Goal: Use online tool/utility: Utilize a website feature to perform a specific function

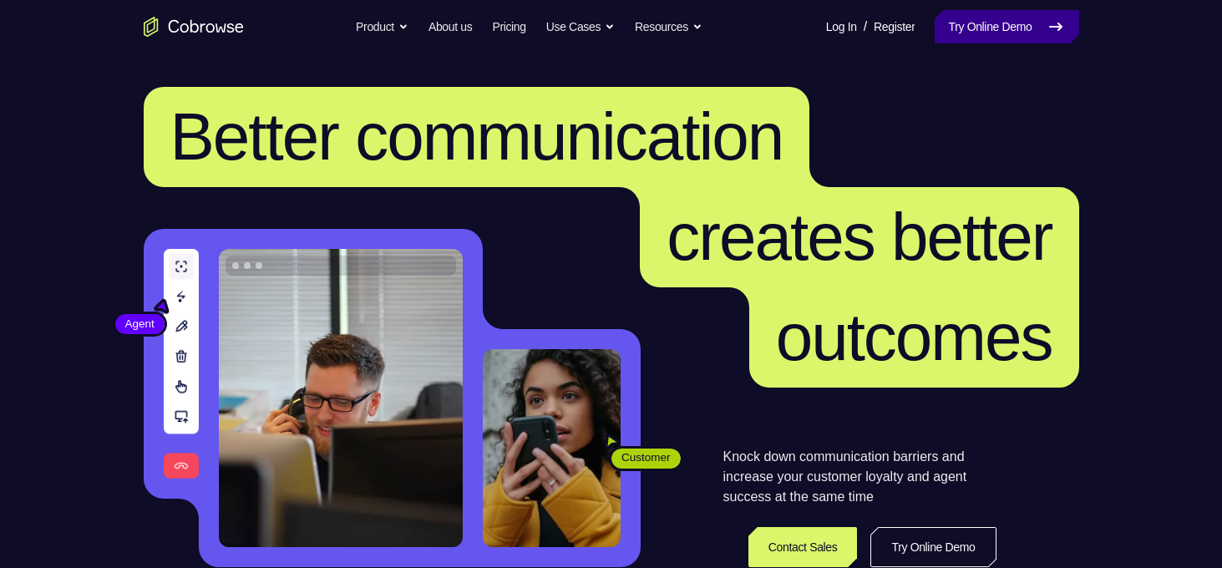
drag, startPoint x: 0, startPoint y: 0, endPoint x: 991, endPoint y: 35, distance: 991.5
click at [991, 35] on link "Try Online Demo" at bounding box center [1007, 26] width 144 height 33
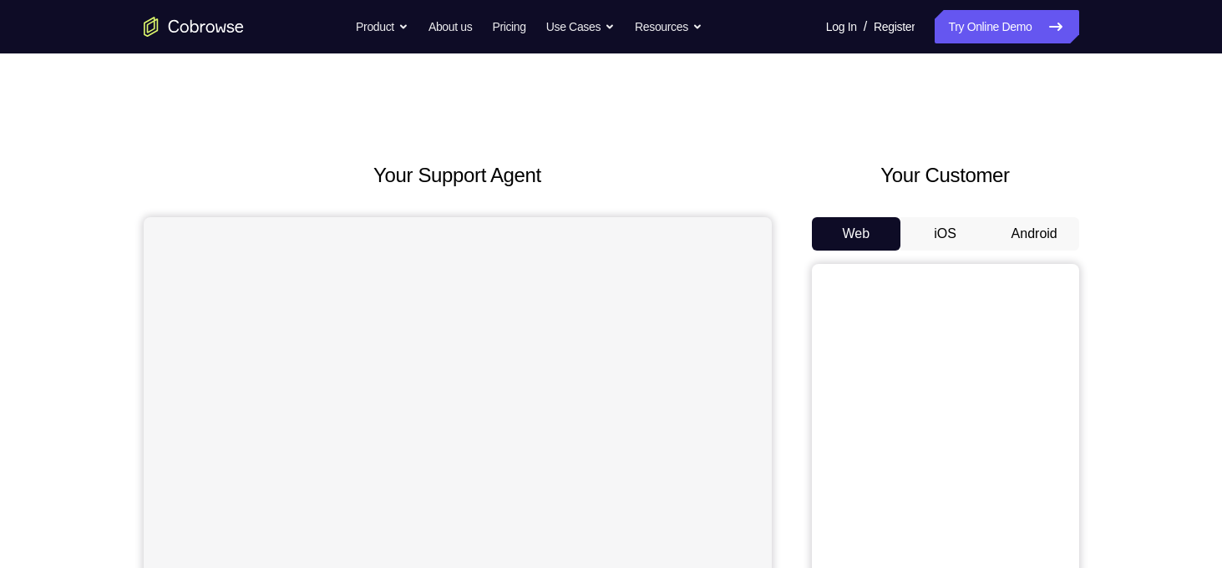
click at [1028, 221] on button "Android" at bounding box center [1034, 233] width 89 height 33
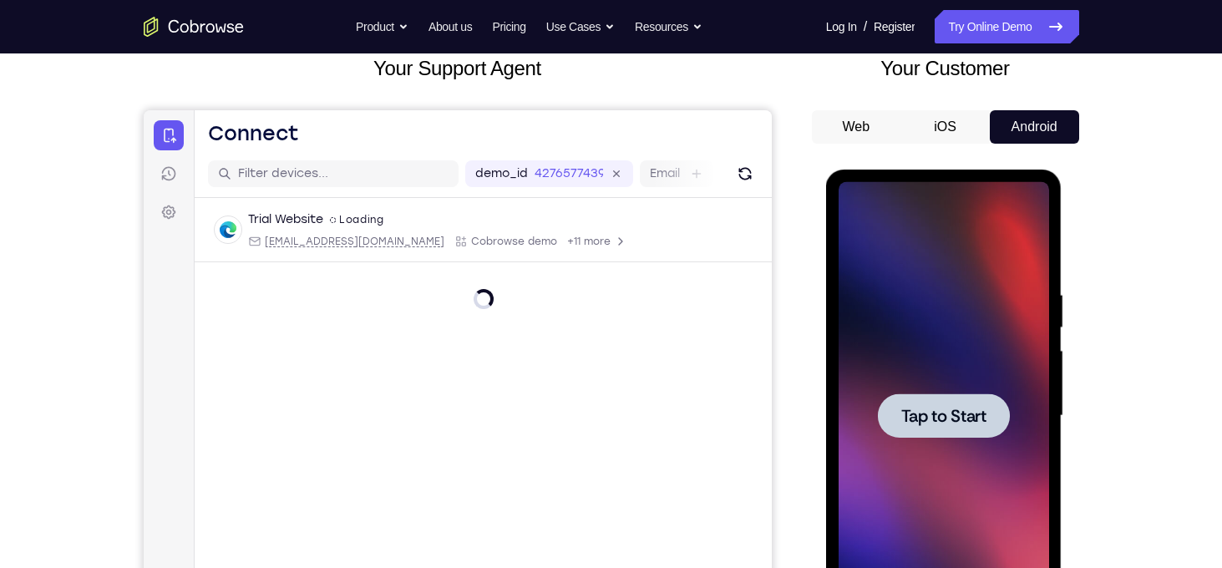
scroll to position [221, 0]
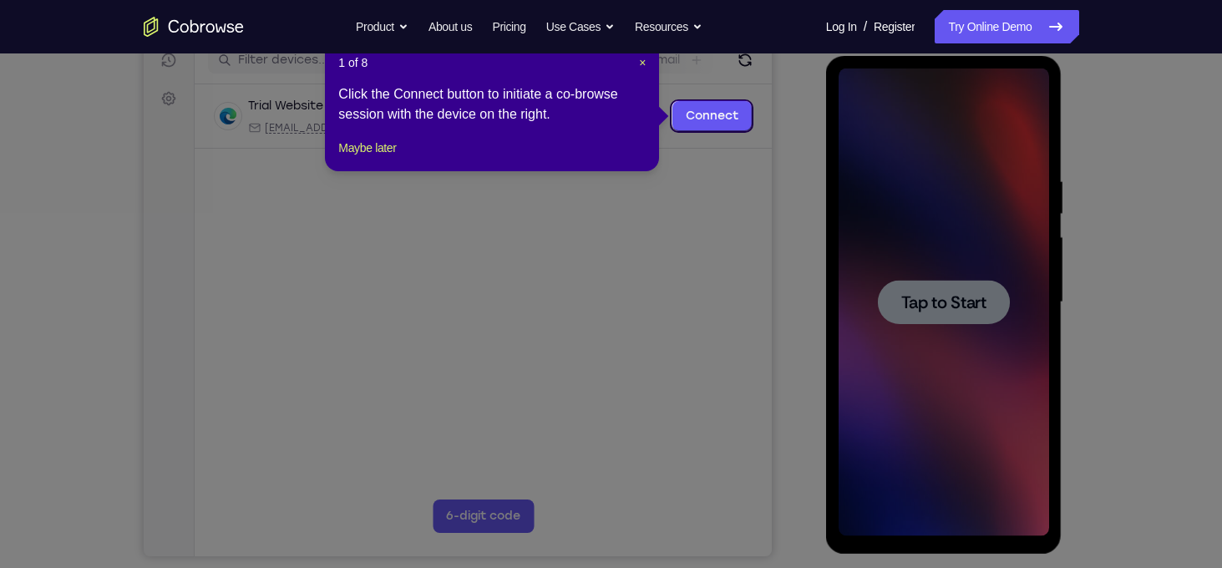
click at [961, 328] on icon at bounding box center [617, 284] width 1235 height 568
click at [371, 150] on div "1 of 8 × Click the Connect button to initiate a co-browse session with the devi…" at bounding box center [492, 106] width 334 height 130
drag, startPoint x: 367, startPoint y: 160, endPoint x: 394, endPoint y: 190, distance: 41.4
click at [367, 158] on button "Maybe later" at bounding box center [367, 148] width 58 height 20
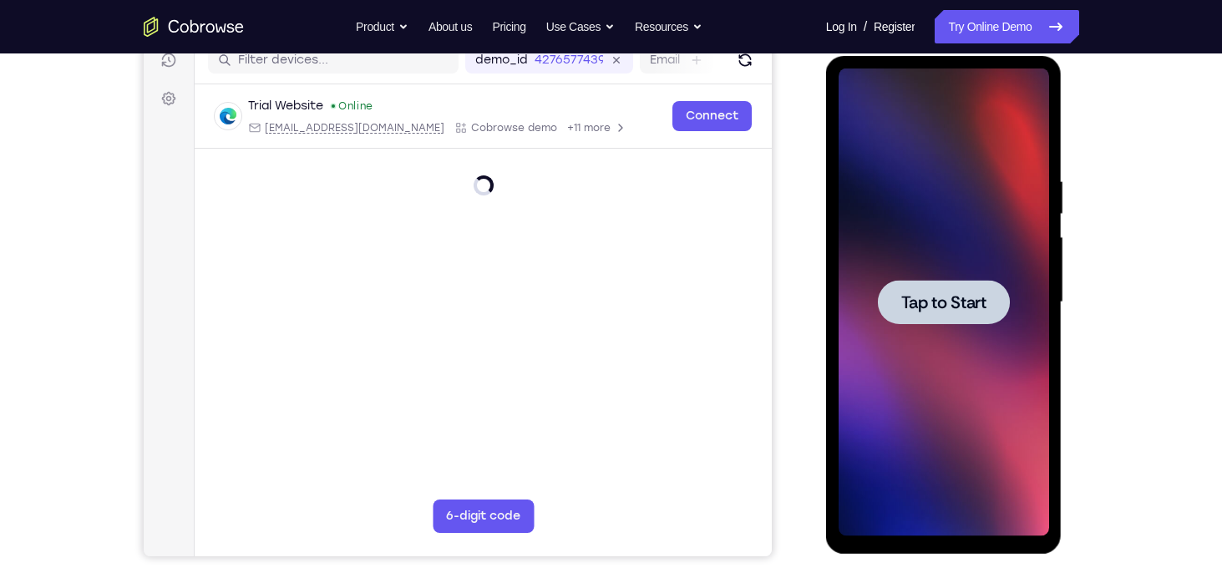
click at [1050, 286] on div "Tap to Start" at bounding box center [944, 305] width 236 height 498
click at [967, 303] on span "Tap to Start" at bounding box center [943, 302] width 85 height 17
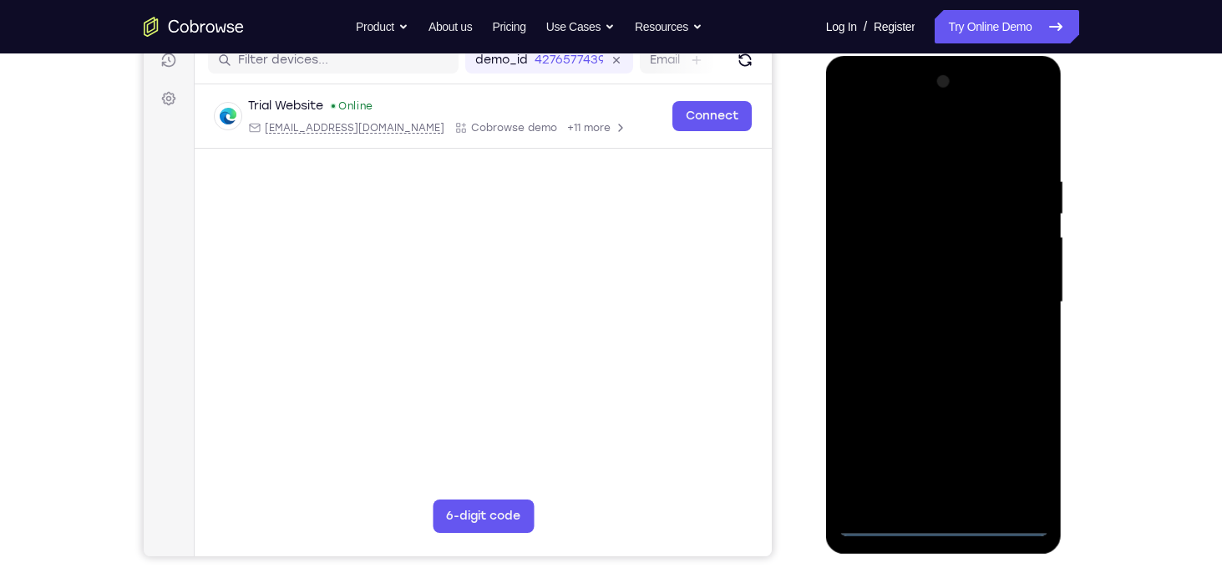
click at [930, 508] on div at bounding box center [944, 303] width 211 height 468
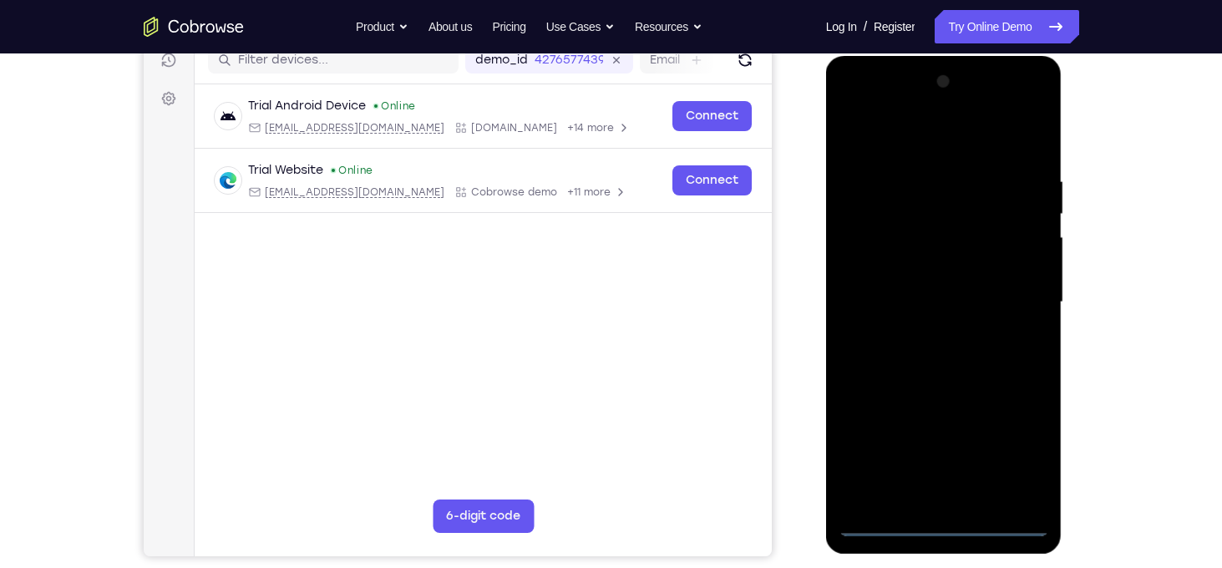
click at [941, 517] on div at bounding box center [944, 303] width 211 height 468
click at [957, 524] on div at bounding box center [944, 303] width 211 height 468
click at [1035, 458] on div at bounding box center [944, 303] width 211 height 468
click at [896, 128] on div at bounding box center [944, 303] width 211 height 468
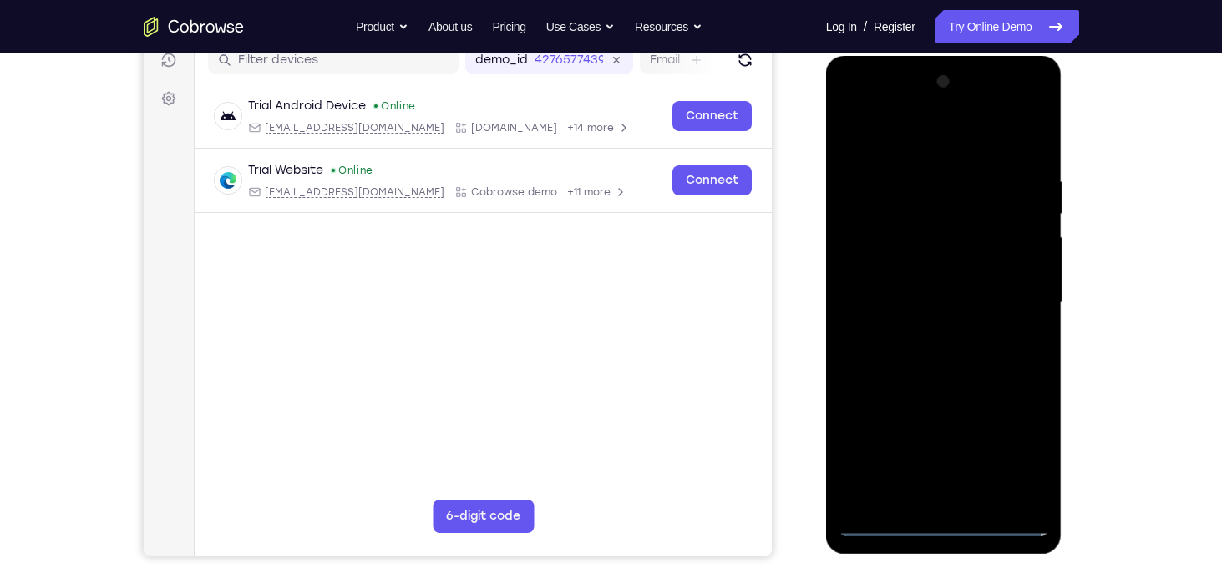
click at [1021, 294] on div at bounding box center [944, 303] width 211 height 468
click at [918, 327] on div at bounding box center [944, 303] width 211 height 468
click at [927, 334] on div at bounding box center [944, 303] width 211 height 468
click at [922, 328] on div at bounding box center [944, 303] width 211 height 468
click at [930, 279] on div at bounding box center [944, 303] width 211 height 468
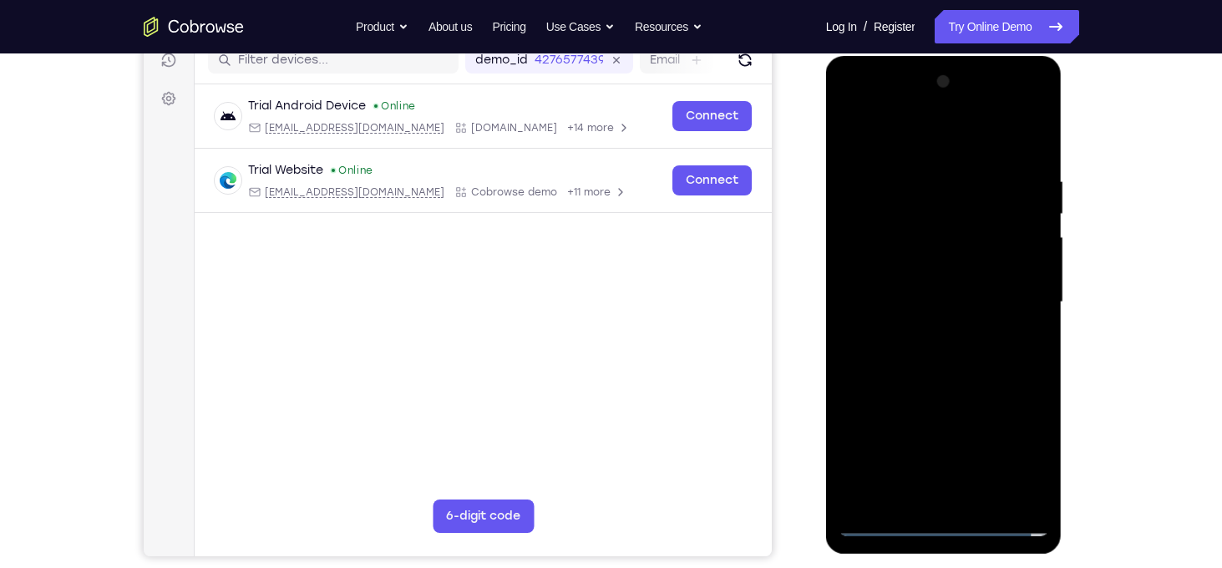
click at [943, 223] on div at bounding box center [944, 303] width 211 height 468
click at [912, 263] on div at bounding box center [944, 303] width 211 height 468
click at [900, 297] on div at bounding box center [944, 303] width 211 height 468
click at [896, 358] on div at bounding box center [944, 303] width 211 height 468
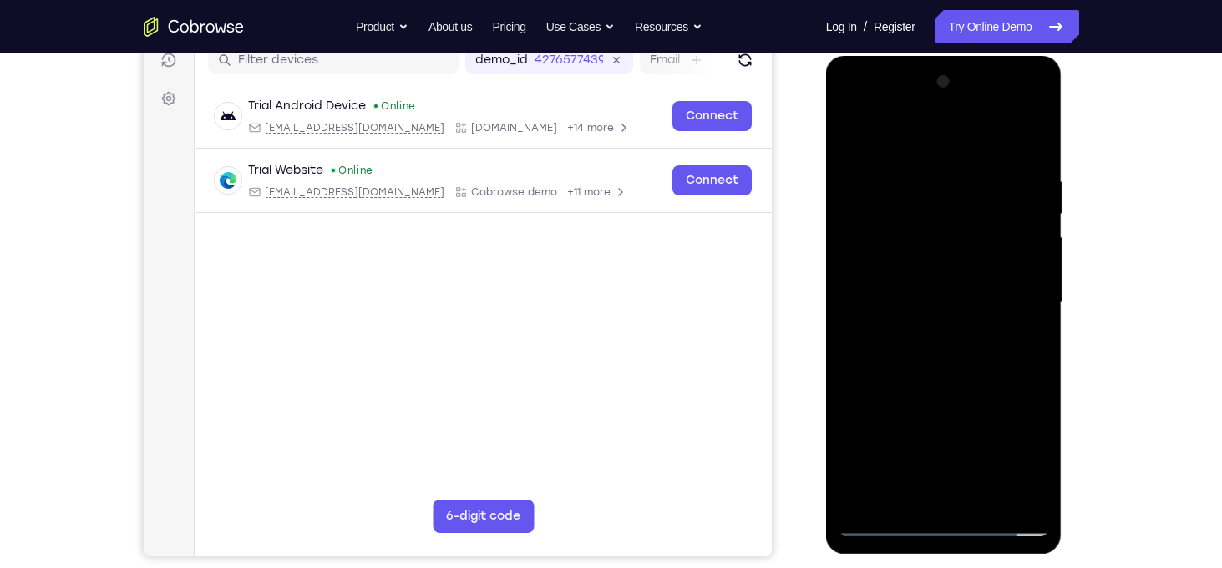
click at [930, 337] on div at bounding box center [944, 303] width 211 height 468
click at [920, 384] on div at bounding box center [944, 303] width 211 height 468
click at [948, 223] on div at bounding box center [944, 303] width 211 height 468
click at [926, 251] on div at bounding box center [944, 303] width 211 height 468
click at [882, 225] on div at bounding box center [944, 303] width 211 height 468
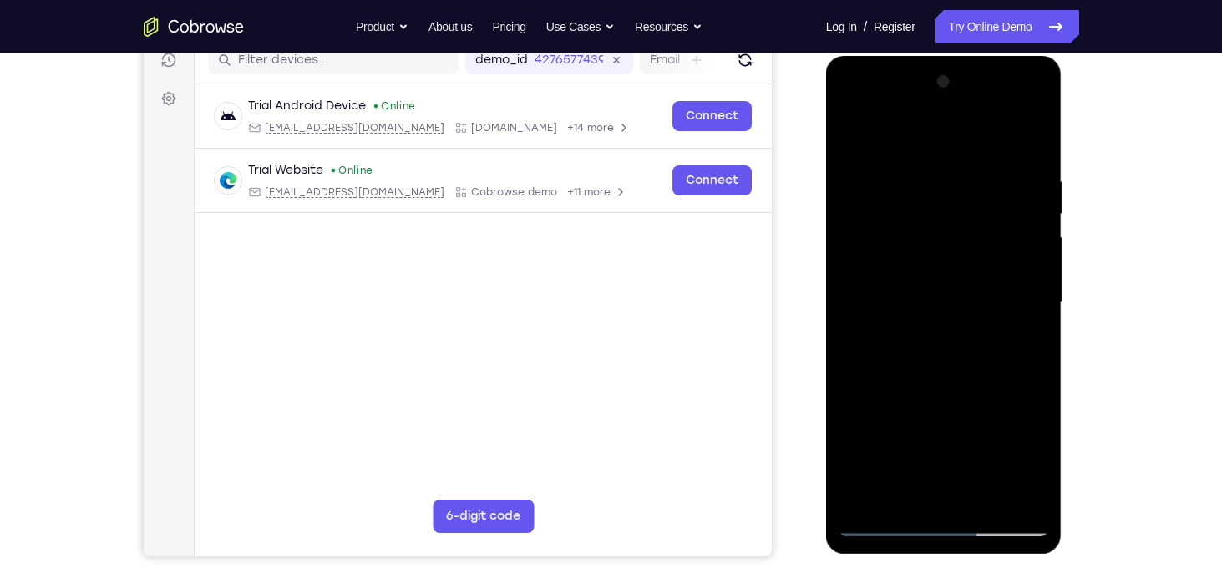
click at [906, 260] on div at bounding box center [944, 303] width 211 height 468
click at [941, 367] on div at bounding box center [944, 303] width 211 height 468
drag, startPoint x: 941, startPoint y: 367, endPoint x: 977, endPoint y: 259, distance: 113.6
click at [977, 259] on div at bounding box center [944, 303] width 211 height 468
click at [1037, 272] on div at bounding box center [944, 303] width 211 height 468
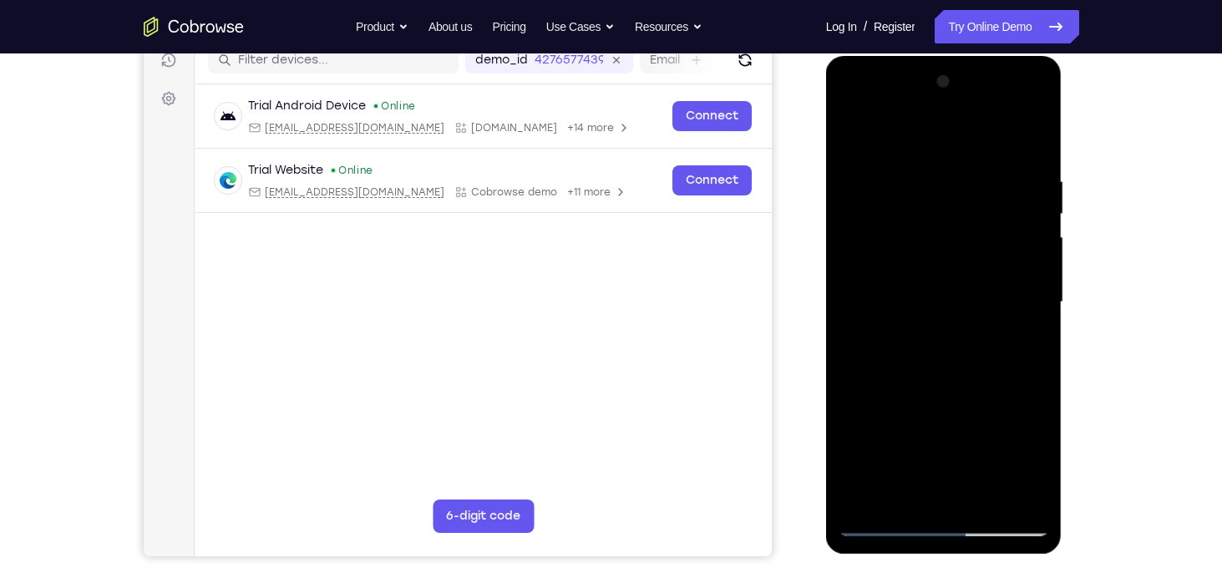
click at [1037, 272] on div at bounding box center [944, 303] width 211 height 468
click at [1033, 263] on div at bounding box center [944, 303] width 211 height 468
click at [852, 273] on div at bounding box center [944, 303] width 211 height 468
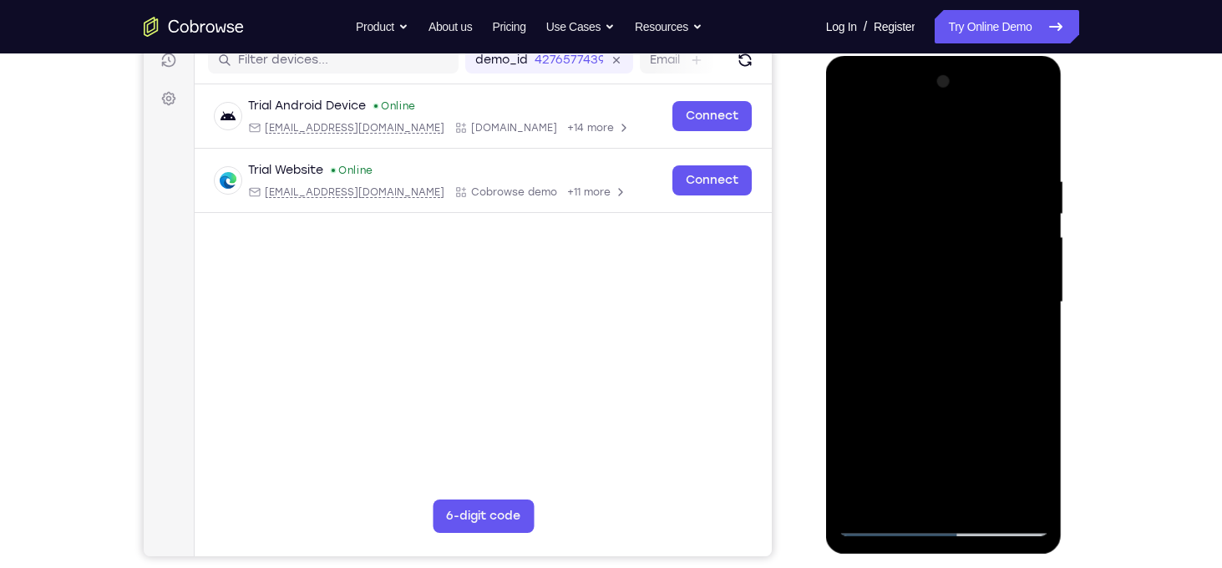
click at [853, 414] on div at bounding box center [944, 303] width 211 height 468
click at [849, 421] on div at bounding box center [944, 303] width 211 height 468
click at [850, 265] on div at bounding box center [944, 303] width 211 height 468
drag, startPoint x: 972, startPoint y: 215, endPoint x: 942, endPoint y: 420, distance: 207.7
click at [942, 420] on div at bounding box center [944, 303] width 211 height 468
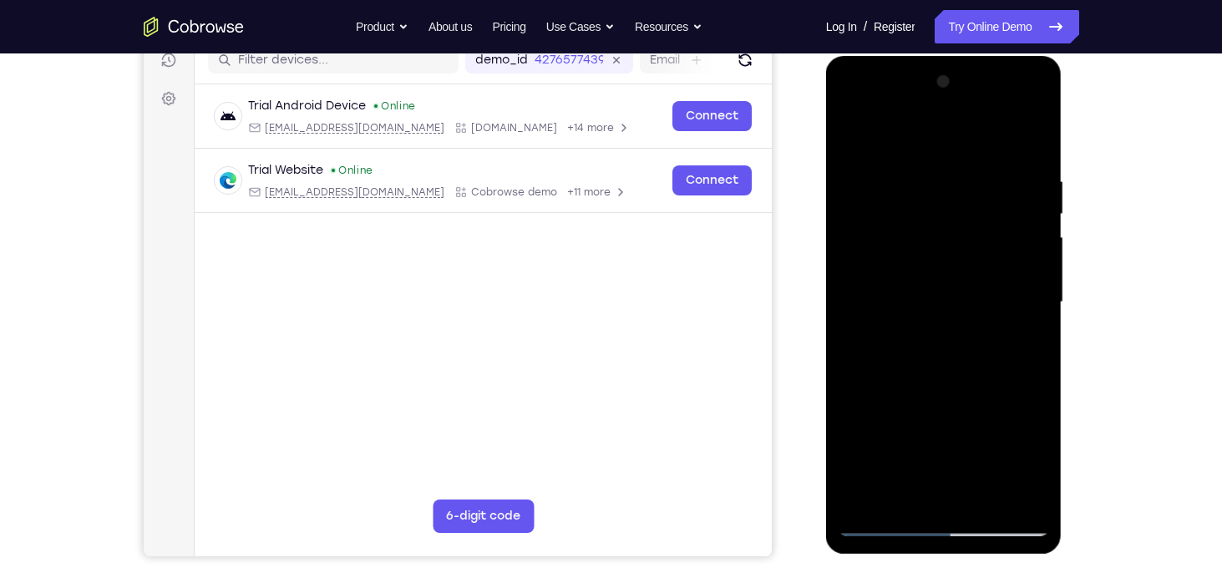
click at [928, 165] on div at bounding box center [944, 303] width 211 height 468
click at [1005, 492] on div at bounding box center [944, 303] width 211 height 468
click at [1030, 146] on div at bounding box center [944, 303] width 211 height 468
drag, startPoint x: 1004, startPoint y: 174, endPoint x: 945, endPoint y: 187, distance: 60.8
click at [945, 187] on div at bounding box center [944, 303] width 211 height 468
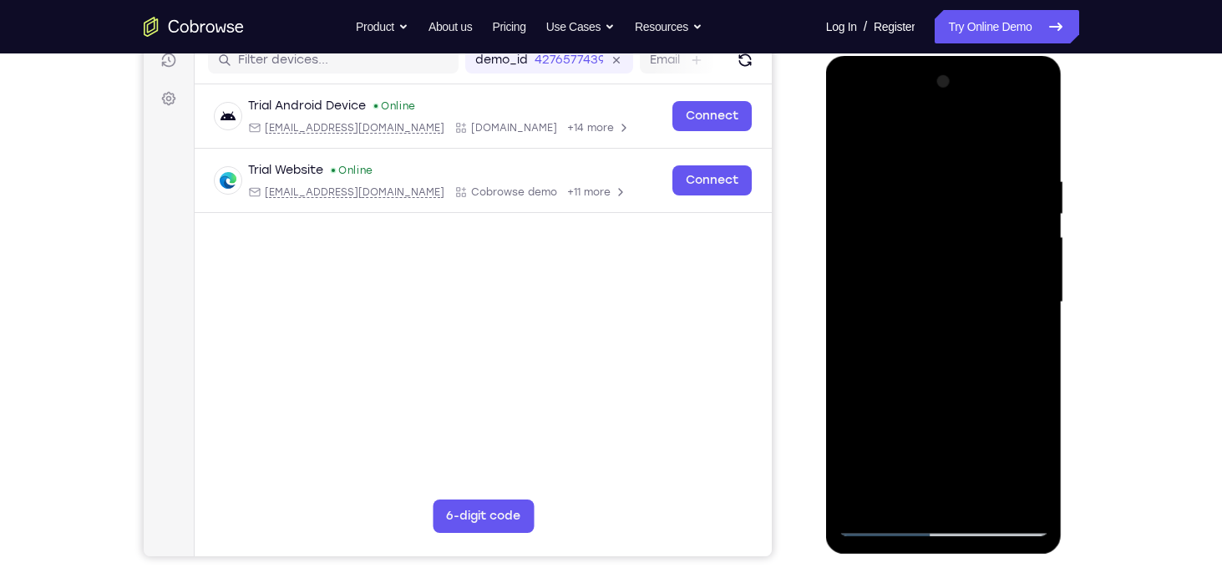
click at [960, 165] on div at bounding box center [944, 303] width 211 height 468
click at [1028, 142] on div at bounding box center [944, 303] width 211 height 468
drag, startPoint x: 947, startPoint y: 332, endPoint x: 960, endPoint y: 246, distance: 86.1
click at [960, 246] on div at bounding box center [944, 303] width 211 height 468
click at [990, 500] on div at bounding box center [944, 303] width 211 height 468
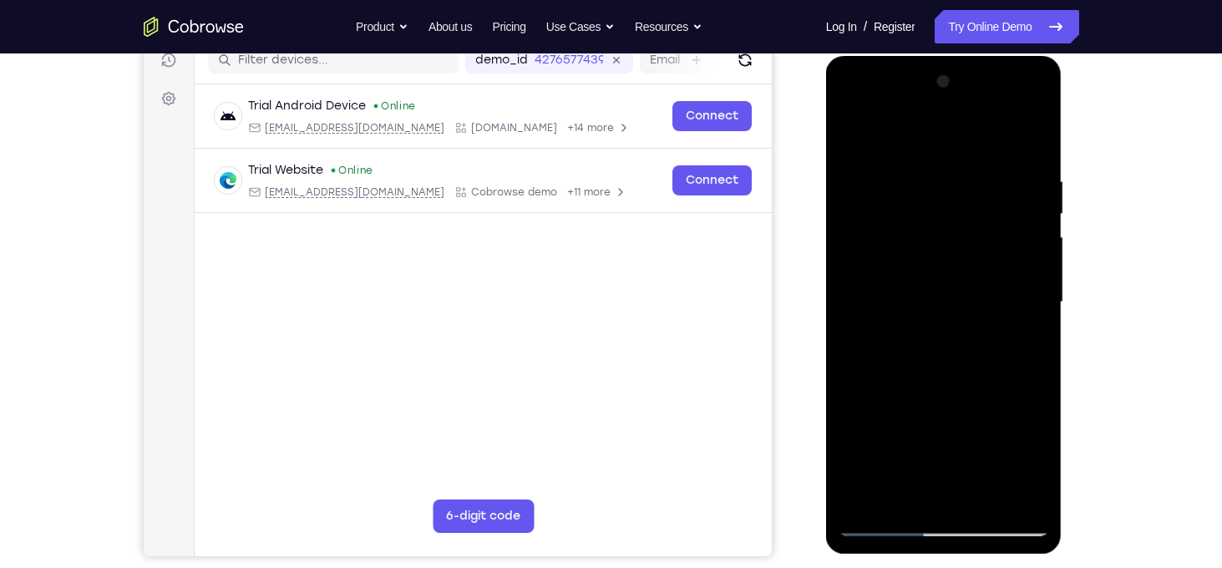
click at [990, 500] on div at bounding box center [944, 303] width 211 height 468
click at [919, 386] on div at bounding box center [944, 303] width 211 height 468
click at [953, 293] on div at bounding box center [944, 303] width 211 height 468
drag, startPoint x: 957, startPoint y: 225, endPoint x: 972, endPoint y: 309, distance: 85.7
click at [972, 309] on div at bounding box center [944, 303] width 211 height 468
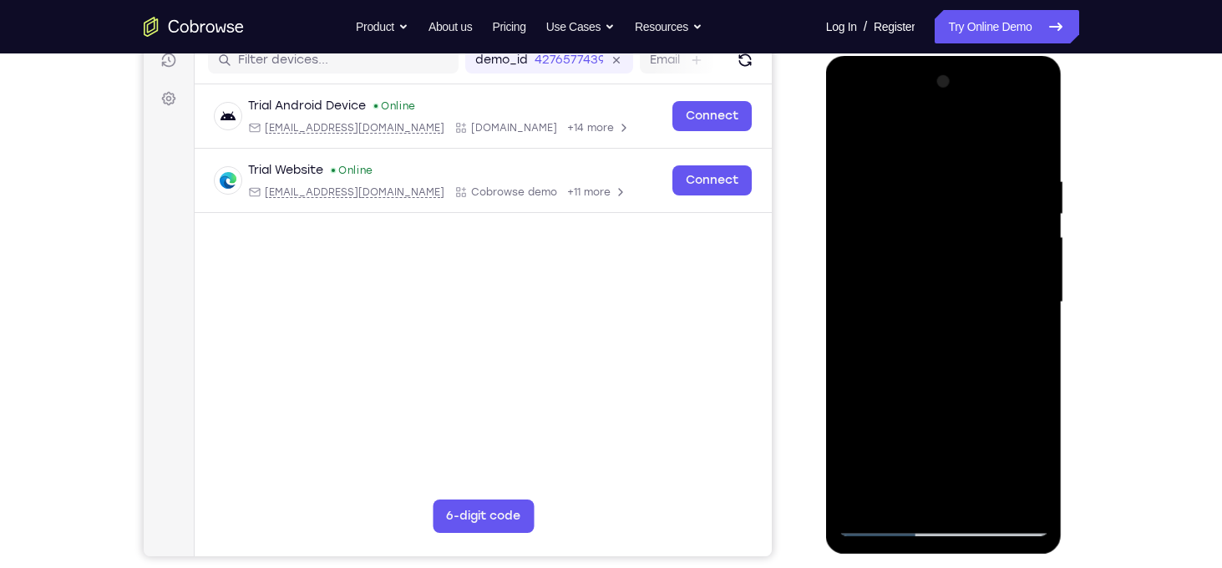
drag, startPoint x: 930, startPoint y: 317, endPoint x: 944, endPoint y: 217, distance: 100.4
click at [944, 217] on div at bounding box center [944, 303] width 211 height 468
click at [849, 130] on div at bounding box center [944, 303] width 211 height 468
click at [876, 514] on div at bounding box center [944, 303] width 211 height 468
click at [882, 520] on div at bounding box center [944, 303] width 211 height 468
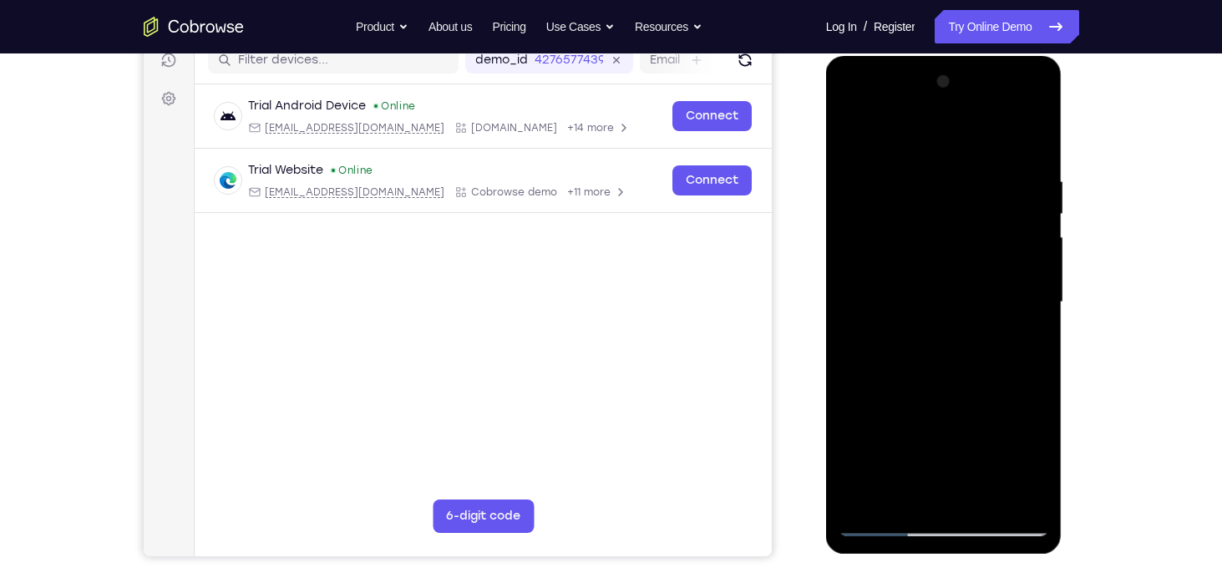
click at [858, 138] on div at bounding box center [944, 303] width 211 height 468
drag, startPoint x: 941, startPoint y: 331, endPoint x: 957, endPoint y: 255, distance: 77.8
click at [957, 255] on div at bounding box center [944, 303] width 211 height 468
click at [885, 522] on div at bounding box center [944, 303] width 211 height 468
click at [851, 140] on div at bounding box center [944, 303] width 211 height 468
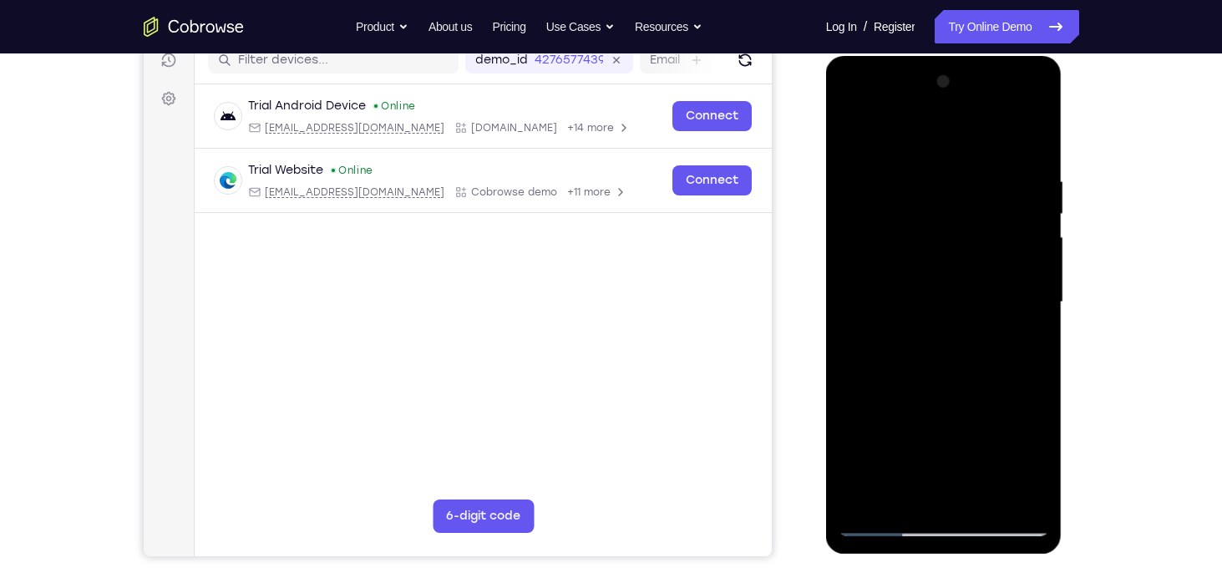
click at [856, 135] on div at bounding box center [944, 303] width 211 height 468
drag, startPoint x: 866, startPoint y: 236, endPoint x: 872, endPoint y: 360, distance: 123.8
click at [872, 360] on div at bounding box center [944, 303] width 211 height 468
drag, startPoint x: 927, startPoint y: 378, endPoint x: 955, endPoint y: 237, distance: 144.0
click at [955, 237] on div at bounding box center [944, 303] width 211 height 468
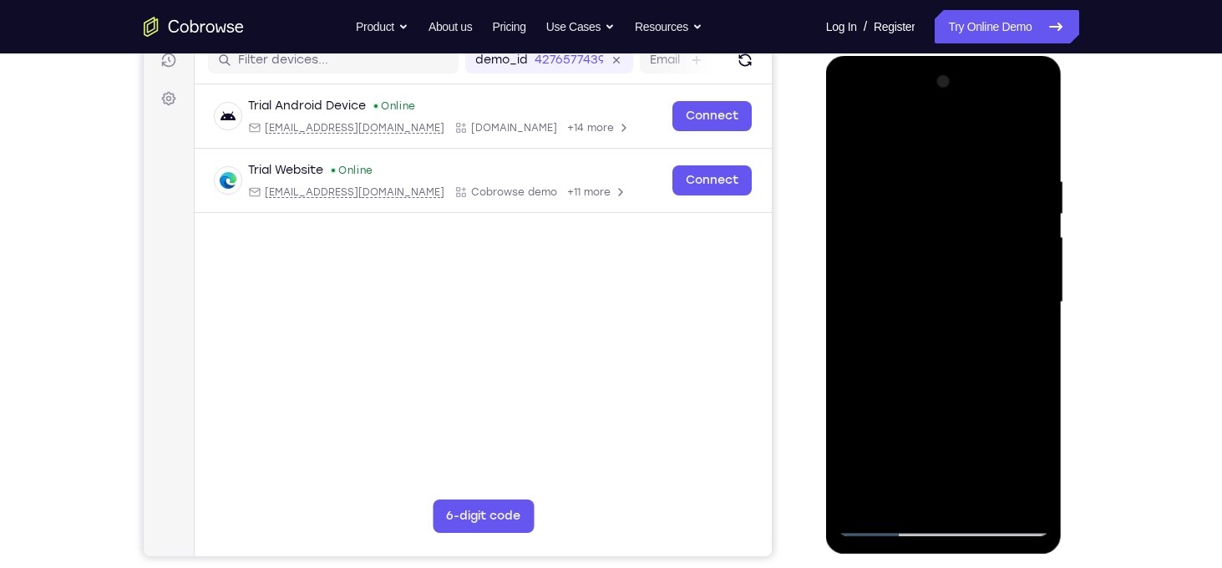
drag, startPoint x: 940, startPoint y: 377, endPoint x: 957, endPoint y: 277, distance: 101.8
click at [957, 277] on div at bounding box center [944, 303] width 211 height 468
drag, startPoint x: 937, startPoint y: 457, endPoint x: 956, endPoint y: 335, distance: 123.4
click at [956, 335] on div at bounding box center [944, 303] width 211 height 468
drag, startPoint x: 942, startPoint y: 422, endPoint x: 947, endPoint y: 265, distance: 157.1
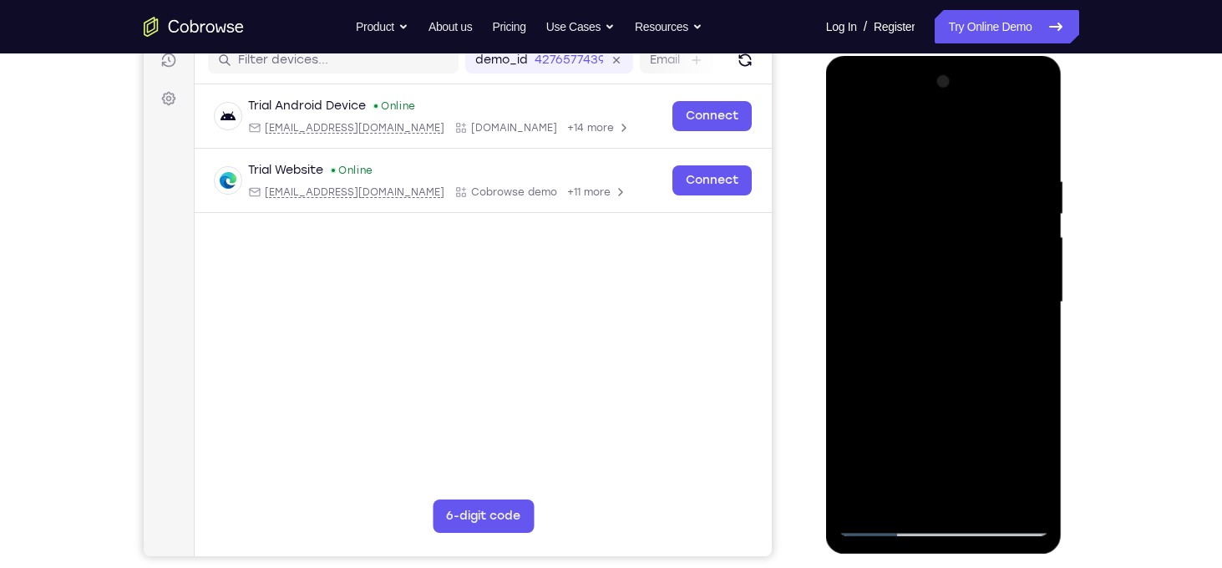
click at [947, 265] on div at bounding box center [944, 303] width 211 height 468
drag, startPoint x: 928, startPoint y: 327, endPoint x: 936, endPoint y: 247, distance: 79.7
click at [936, 247] on div at bounding box center [944, 303] width 211 height 468
drag, startPoint x: 911, startPoint y: 404, endPoint x: 919, endPoint y: 326, distance: 78.1
click at [919, 326] on div at bounding box center [944, 303] width 211 height 468
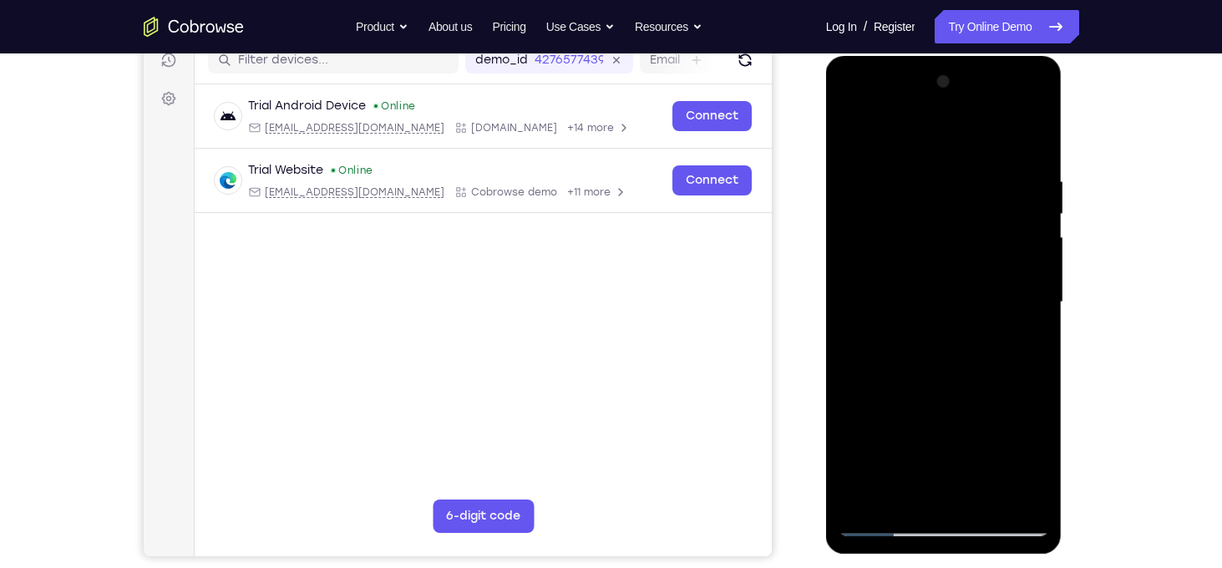
drag, startPoint x: 891, startPoint y: 394, endPoint x: 901, endPoint y: 326, distance: 68.3
click at [901, 326] on div at bounding box center [944, 303] width 211 height 468
click at [853, 397] on div at bounding box center [944, 303] width 211 height 468
click at [1033, 248] on div at bounding box center [944, 303] width 211 height 468
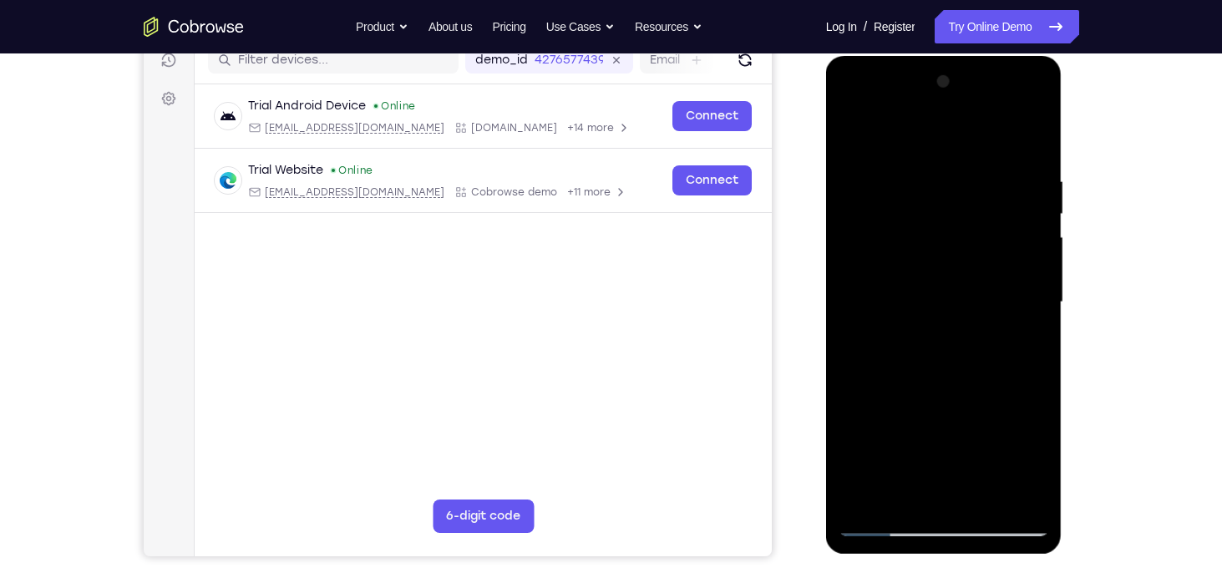
drag, startPoint x: 957, startPoint y: 407, endPoint x: 967, endPoint y: 249, distance: 158.2
click at [967, 249] on div at bounding box center [944, 303] width 211 height 468
drag, startPoint x: 951, startPoint y: 378, endPoint x: 976, endPoint y: 263, distance: 117.2
click at [976, 263] on div at bounding box center [944, 303] width 211 height 468
drag, startPoint x: 941, startPoint y: 372, endPoint x: 951, endPoint y: 290, distance: 82.5
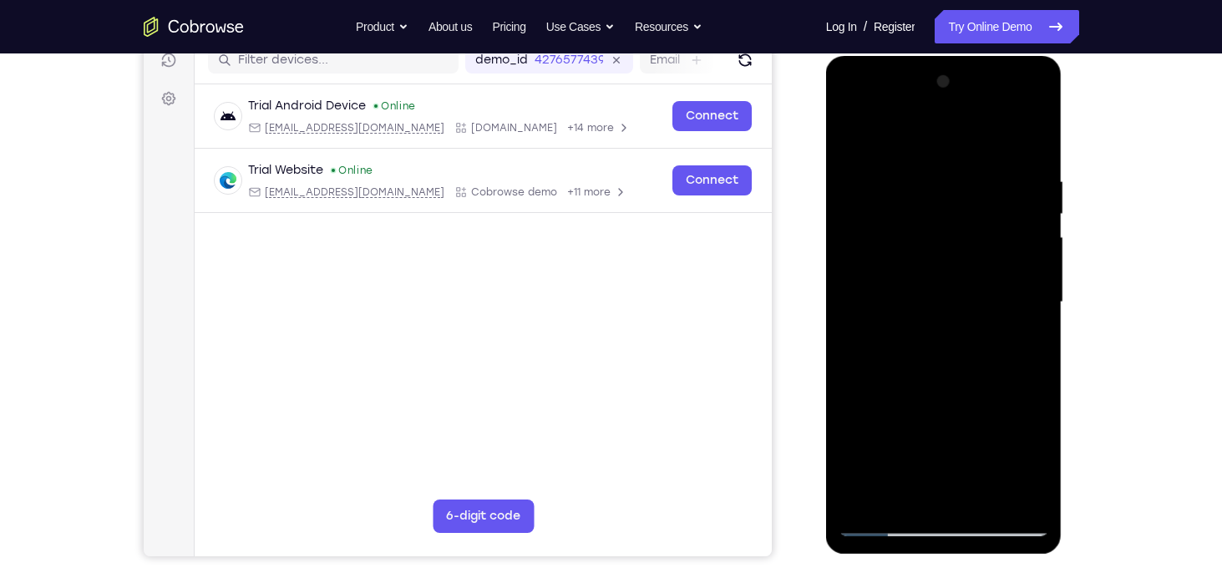
click at [951, 290] on div at bounding box center [944, 303] width 211 height 468
click at [853, 419] on div at bounding box center [944, 303] width 211 height 468
drag, startPoint x: 928, startPoint y: 442, endPoint x: 960, endPoint y: 222, distance: 222.0
click at [960, 222] on div at bounding box center [944, 303] width 211 height 468
drag, startPoint x: 949, startPoint y: 360, endPoint x: 972, endPoint y: 208, distance: 153.8
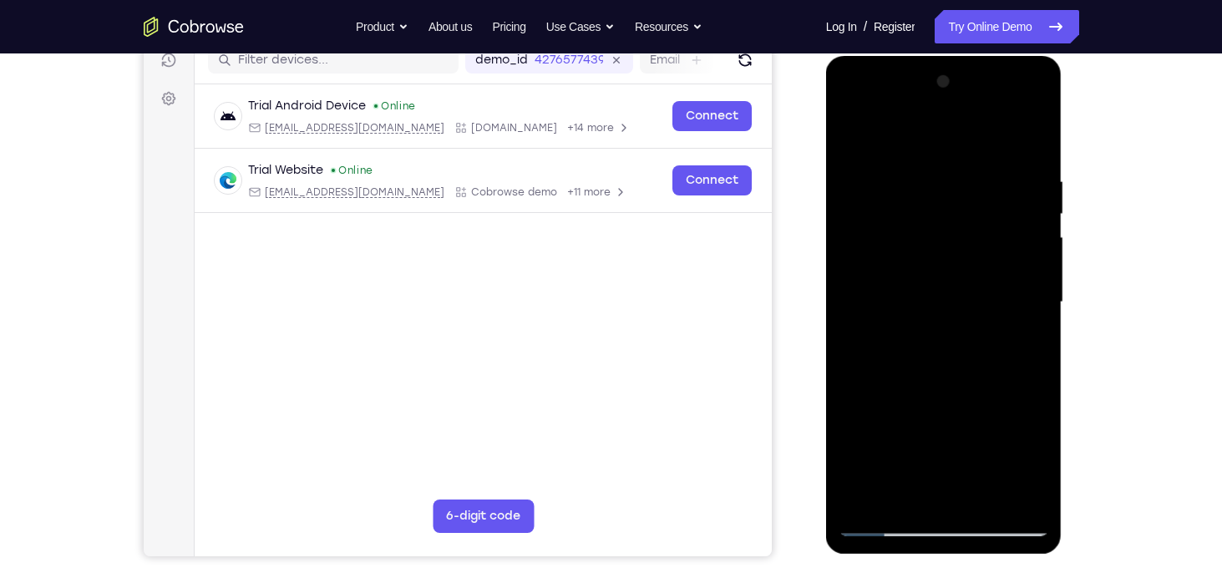
click at [972, 208] on div at bounding box center [944, 303] width 211 height 468
drag, startPoint x: 934, startPoint y: 363, endPoint x: 950, endPoint y: 181, distance: 182.8
click at [950, 181] on div at bounding box center [944, 303] width 211 height 468
drag, startPoint x: 946, startPoint y: 406, endPoint x: 963, endPoint y: 280, distance: 127.4
click at [963, 280] on div at bounding box center [944, 303] width 211 height 468
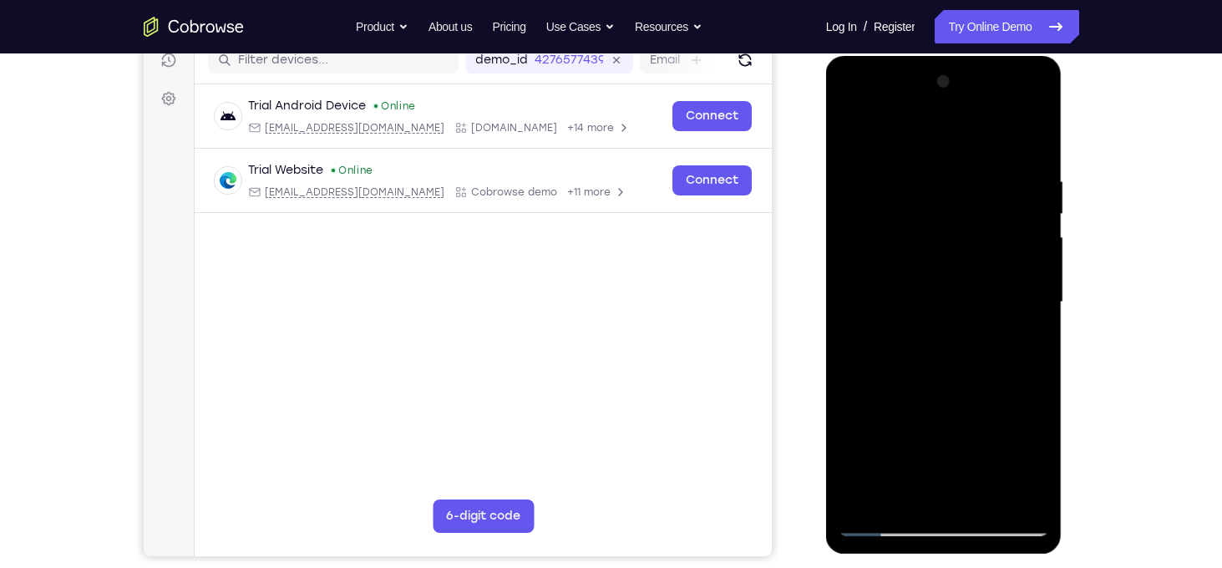
drag, startPoint x: 993, startPoint y: 375, endPoint x: 1004, endPoint y: 229, distance: 146.7
click at [1004, 229] on div at bounding box center [944, 303] width 211 height 468
drag, startPoint x: 973, startPoint y: 377, endPoint x: 956, endPoint y: 208, distance: 169.7
click at [956, 208] on div at bounding box center [944, 303] width 211 height 468
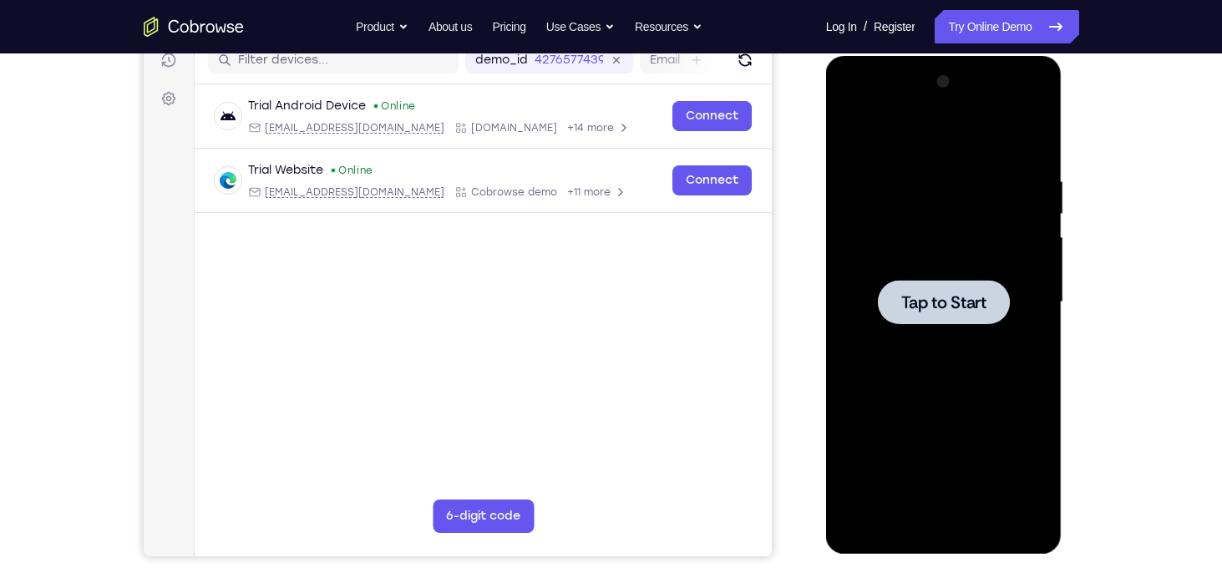
click at [891, 292] on div at bounding box center [944, 302] width 132 height 44
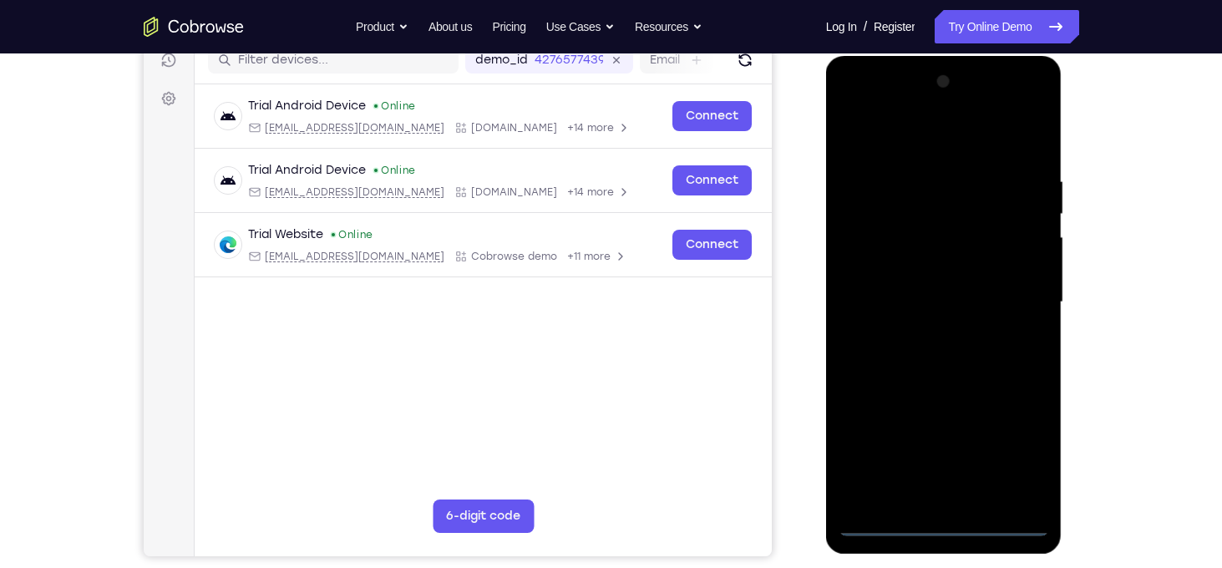
click at [940, 528] on div at bounding box center [944, 303] width 211 height 468
click at [1008, 446] on div at bounding box center [944, 303] width 211 height 468
click at [933, 134] on div at bounding box center [944, 303] width 211 height 468
click at [876, 253] on div at bounding box center [944, 303] width 211 height 468
click at [921, 287] on div at bounding box center [944, 303] width 211 height 468
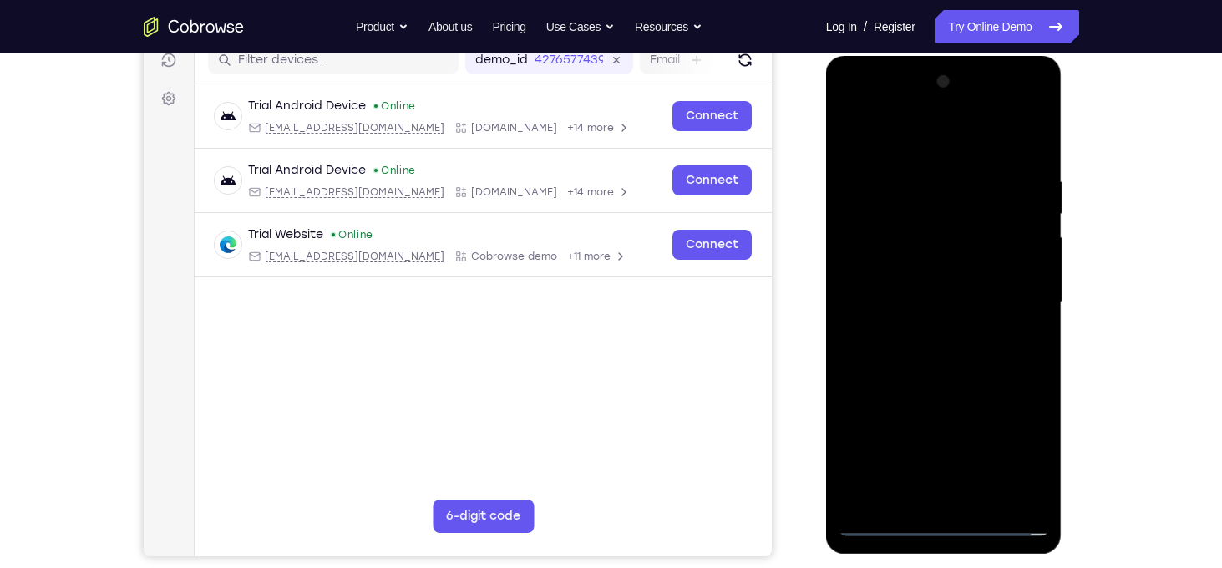
click at [927, 278] on div at bounding box center [944, 303] width 211 height 468
click at [906, 307] on div at bounding box center [944, 303] width 211 height 468
click at [1012, 375] on div at bounding box center [944, 303] width 211 height 468
click at [976, 349] on div at bounding box center [944, 303] width 211 height 468
click at [1018, 280] on div at bounding box center [944, 303] width 211 height 468
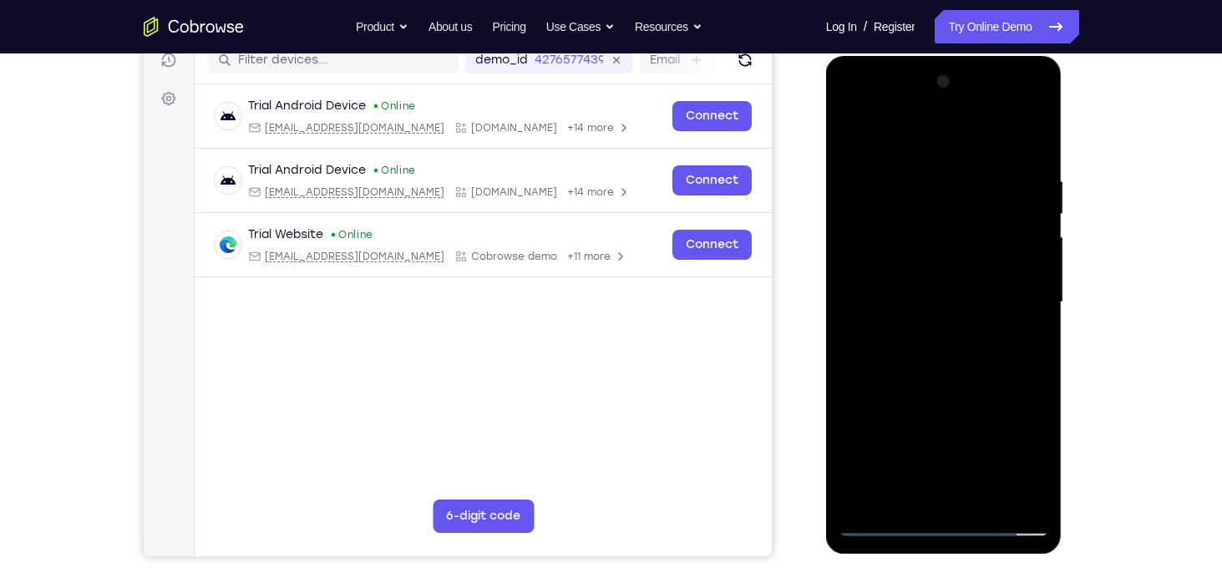
click at [942, 306] on div at bounding box center [944, 303] width 211 height 468
click at [935, 337] on div at bounding box center [944, 303] width 211 height 468
click at [925, 312] on div at bounding box center [944, 303] width 211 height 468
click at [896, 368] on div at bounding box center [944, 303] width 211 height 468
click at [981, 132] on div at bounding box center [944, 303] width 211 height 468
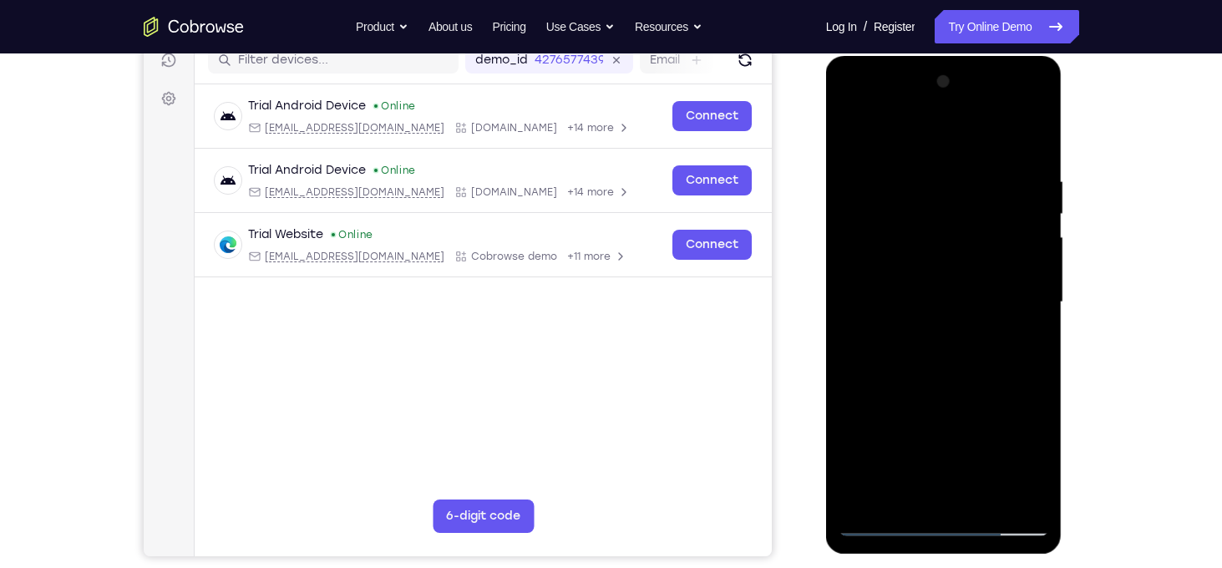
click at [960, 169] on div at bounding box center [944, 303] width 211 height 468
click at [924, 492] on div at bounding box center [944, 303] width 211 height 468
drag, startPoint x: 911, startPoint y: 401, endPoint x: 947, endPoint y: 253, distance: 152.0
click at [947, 253] on div at bounding box center [944, 303] width 211 height 468
drag, startPoint x: 922, startPoint y: 361, endPoint x: 945, endPoint y: 221, distance: 142.2
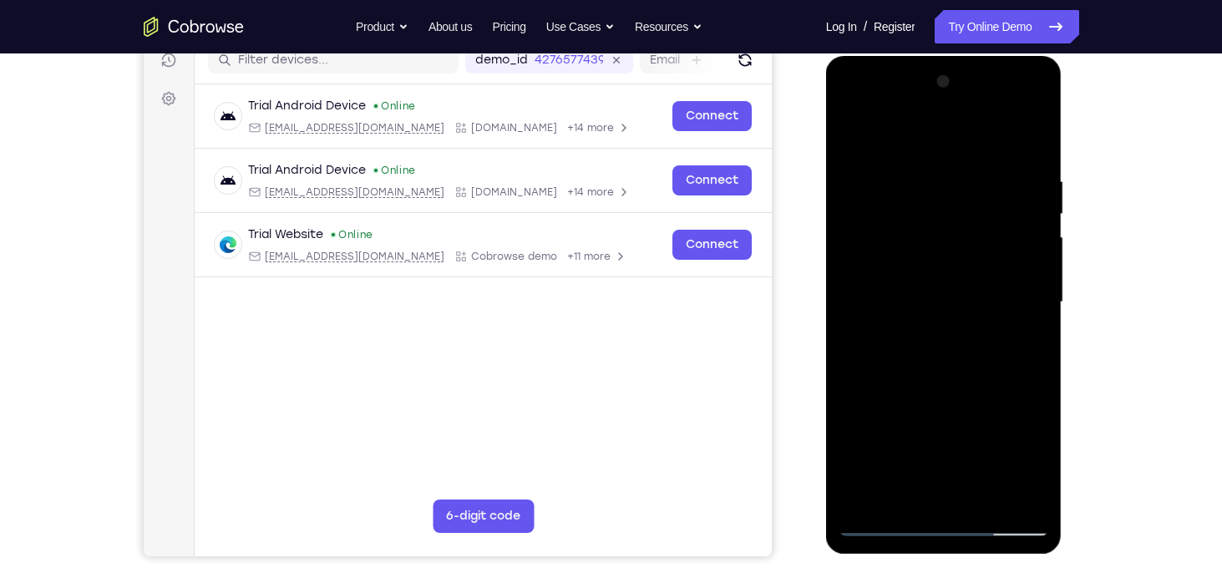
click at [945, 221] on div at bounding box center [944, 303] width 211 height 468
drag, startPoint x: 920, startPoint y: 423, endPoint x: 972, endPoint y: 216, distance: 213.8
click at [972, 216] on div at bounding box center [944, 303] width 211 height 468
drag, startPoint x: 911, startPoint y: 386, endPoint x: 916, endPoint y: 212, distance: 173.8
click at [916, 212] on div at bounding box center [944, 303] width 211 height 468
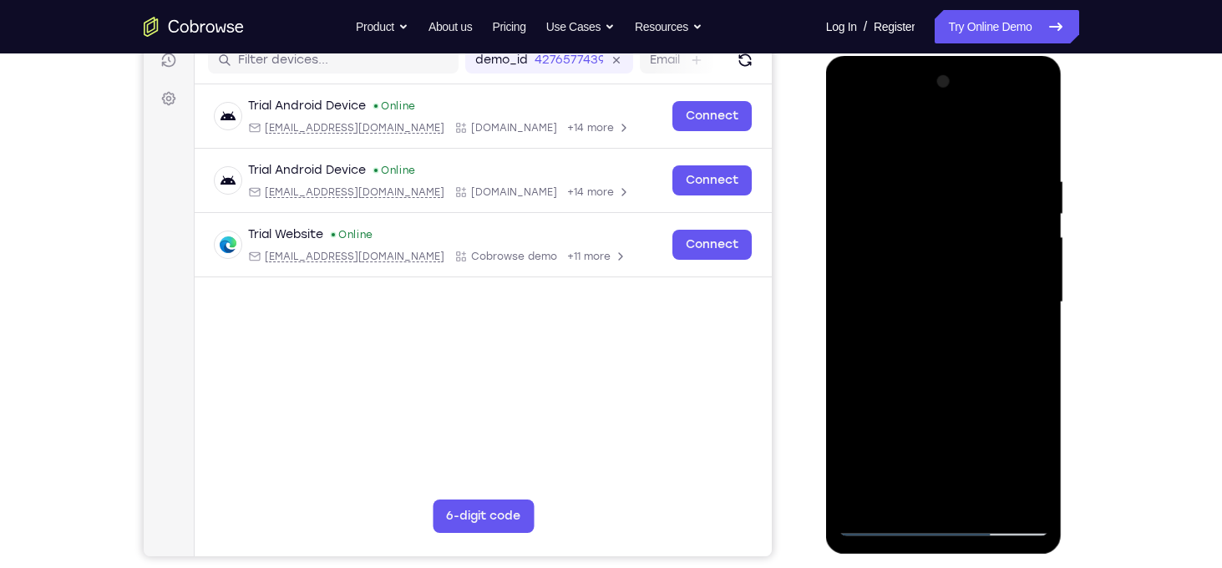
drag, startPoint x: 886, startPoint y: 268, endPoint x: 957, endPoint y: 254, distance: 71.6
click at [957, 254] on div at bounding box center [944, 303] width 211 height 468
drag, startPoint x: 919, startPoint y: 397, endPoint x: 942, endPoint y: 240, distance: 158.7
click at [942, 240] on div at bounding box center [944, 303] width 211 height 468
drag, startPoint x: 913, startPoint y: 348, endPoint x: 940, endPoint y: 236, distance: 114.3
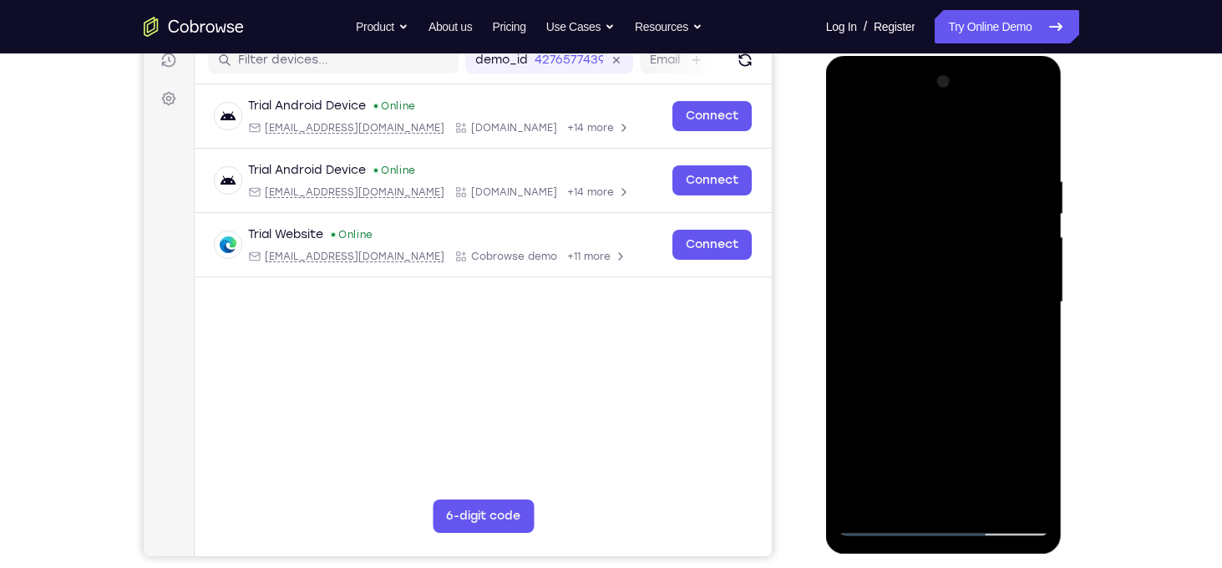
click at [940, 236] on div at bounding box center [944, 303] width 211 height 468
drag, startPoint x: 883, startPoint y: 390, endPoint x: 951, endPoint y: 277, distance: 132.2
click at [951, 277] on div at bounding box center [944, 303] width 211 height 468
drag, startPoint x: 892, startPoint y: 373, endPoint x: 927, endPoint y: 273, distance: 105.9
click at [927, 273] on div at bounding box center [944, 303] width 211 height 468
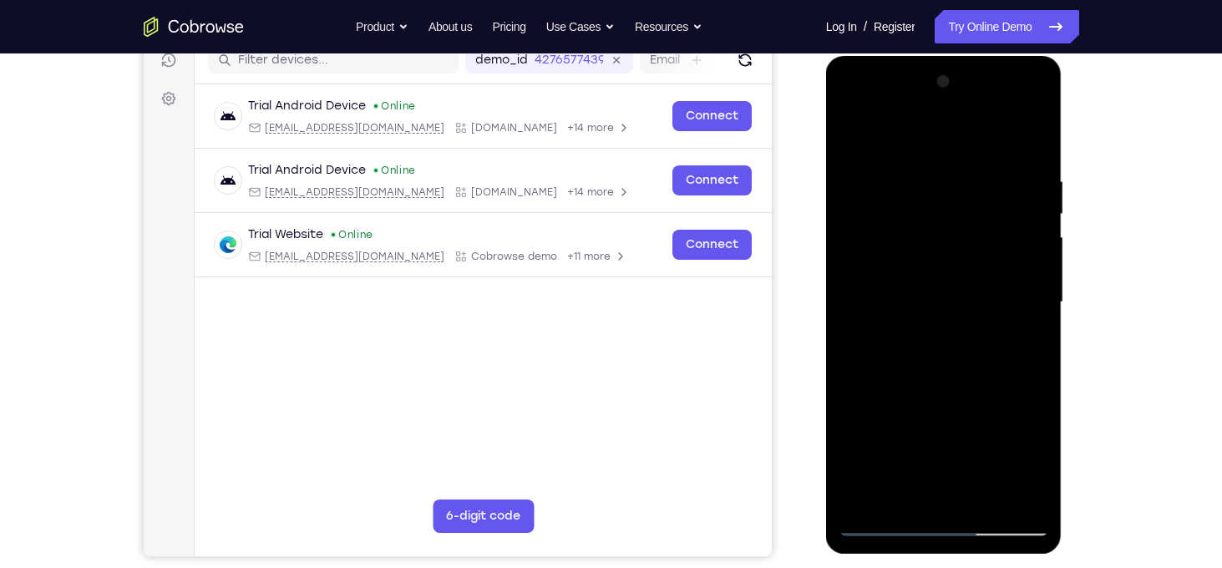
drag, startPoint x: 911, startPoint y: 401, endPoint x: 964, endPoint y: 225, distance: 184.0
click at [964, 225] on div at bounding box center [944, 303] width 211 height 468
drag, startPoint x: 907, startPoint y: 399, endPoint x: 942, endPoint y: 301, distance: 104.4
click at [942, 301] on div at bounding box center [944, 303] width 211 height 468
drag, startPoint x: 935, startPoint y: 336, endPoint x: 953, endPoint y: 213, distance: 124.2
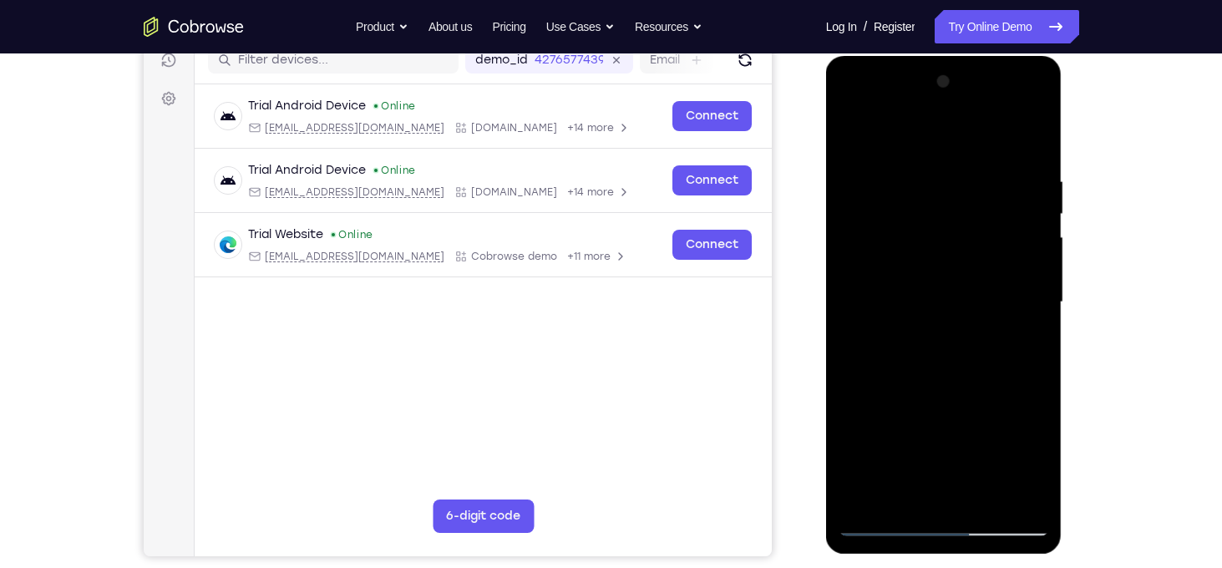
click at [953, 213] on div at bounding box center [944, 303] width 211 height 468
drag, startPoint x: 953, startPoint y: 213, endPoint x: 942, endPoint y: 263, distance: 51.3
click at [942, 263] on div at bounding box center [944, 303] width 211 height 468
drag, startPoint x: 917, startPoint y: 353, endPoint x: 969, endPoint y: 163, distance: 197.6
click at [969, 163] on div at bounding box center [944, 303] width 211 height 468
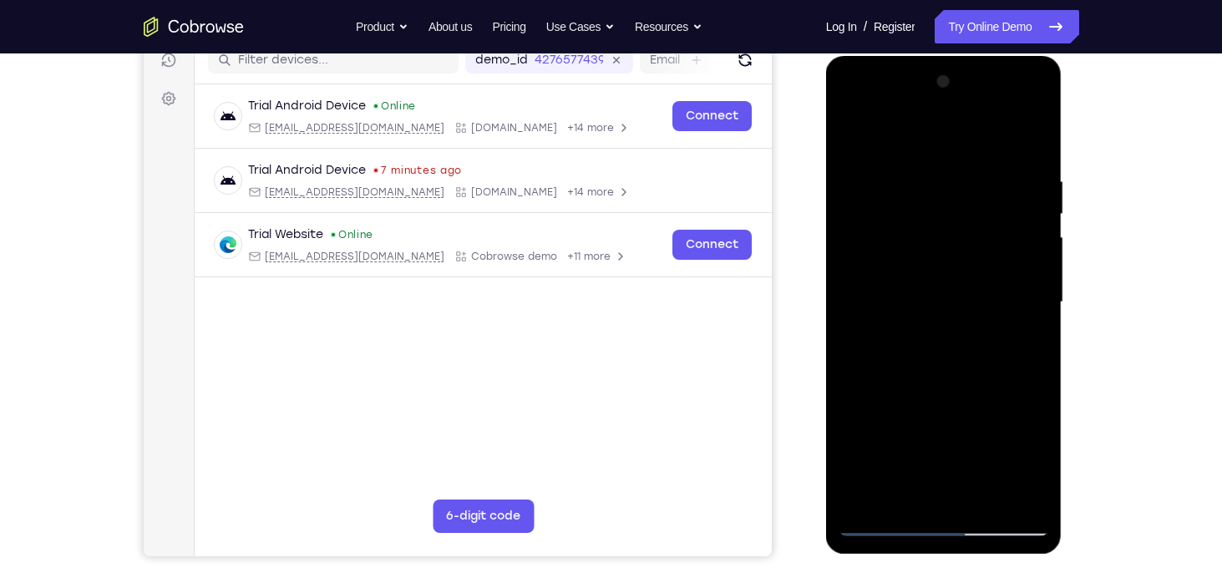
drag, startPoint x: 960, startPoint y: 216, endPoint x: 933, endPoint y: 434, distance: 218.9
click at [933, 434] on div at bounding box center [944, 303] width 211 height 468
click at [866, 220] on div at bounding box center [944, 303] width 211 height 468
drag, startPoint x: 897, startPoint y: 366, endPoint x: 911, endPoint y: 287, distance: 79.7
click at [911, 287] on div at bounding box center [944, 303] width 211 height 468
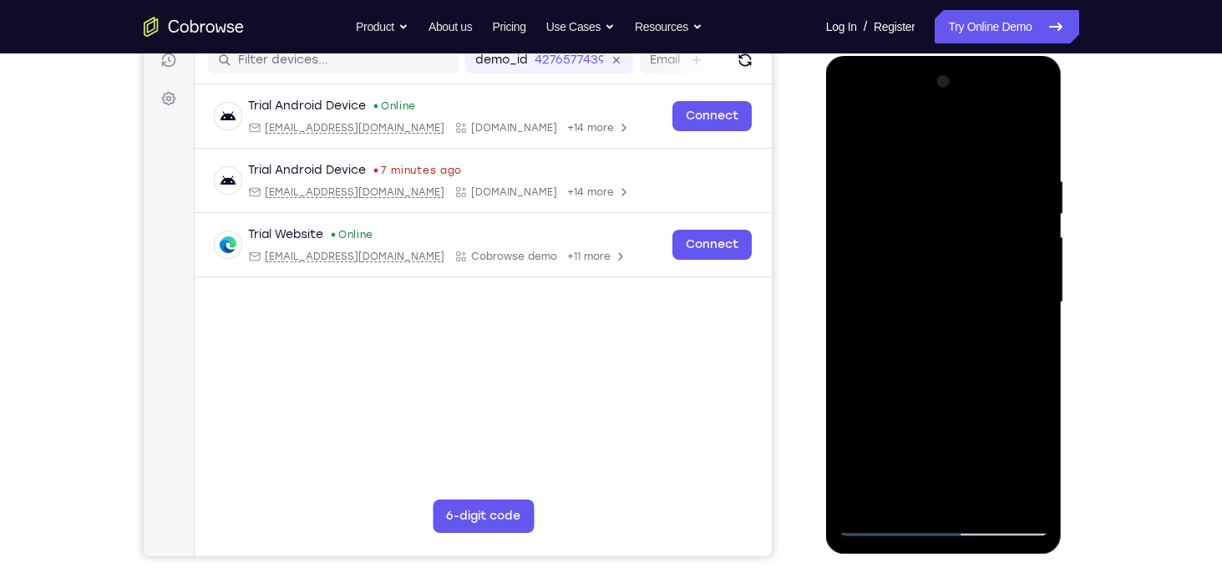
drag, startPoint x: 926, startPoint y: 328, endPoint x: 966, endPoint y: 199, distance: 134.8
click at [966, 199] on div at bounding box center [944, 303] width 211 height 468
drag, startPoint x: 950, startPoint y: 307, endPoint x: 980, endPoint y: 179, distance: 131.3
click at [980, 179] on div at bounding box center [944, 303] width 211 height 468
drag, startPoint x: 956, startPoint y: 404, endPoint x: 988, endPoint y: 270, distance: 137.6
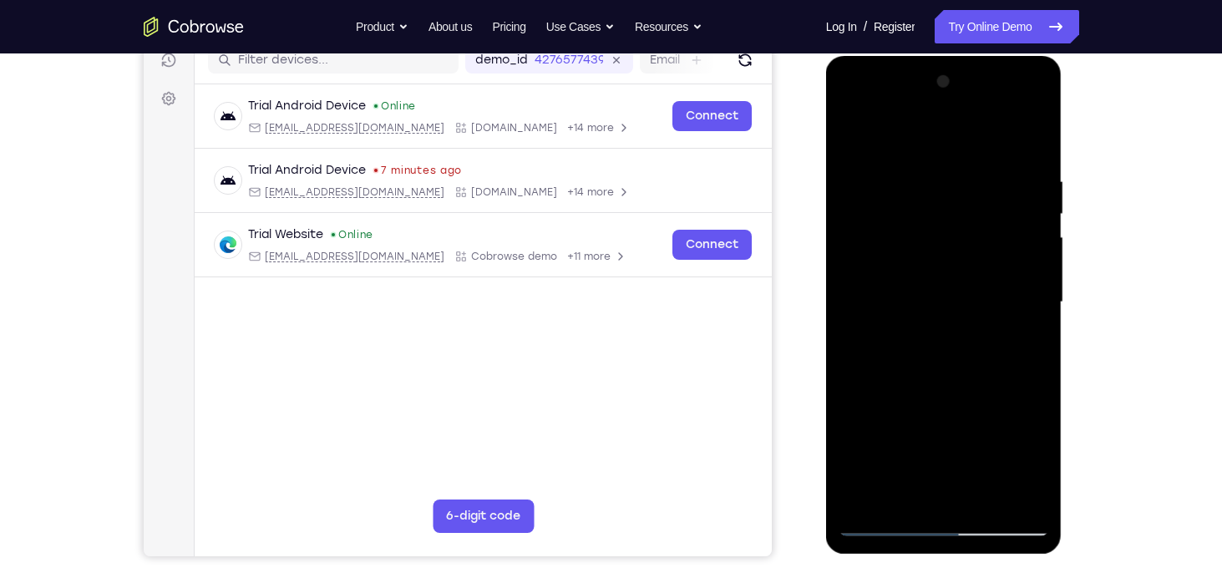
click at [988, 270] on div at bounding box center [944, 303] width 211 height 468
drag, startPoint x: 986, startPoint y: 300, endPoint x: 1010, endPoint y: 187, distance: 115.4
click at [1010, 187] on div at bounding box center [944, 303] width 211 height 468
drag, startPoint x: 932, startPoint y: 418, endPoint x: 990, endPoint y: 189, distance: 236.1
click at [990, 189] on div at bounding box center [944, 303] width 211 height 468
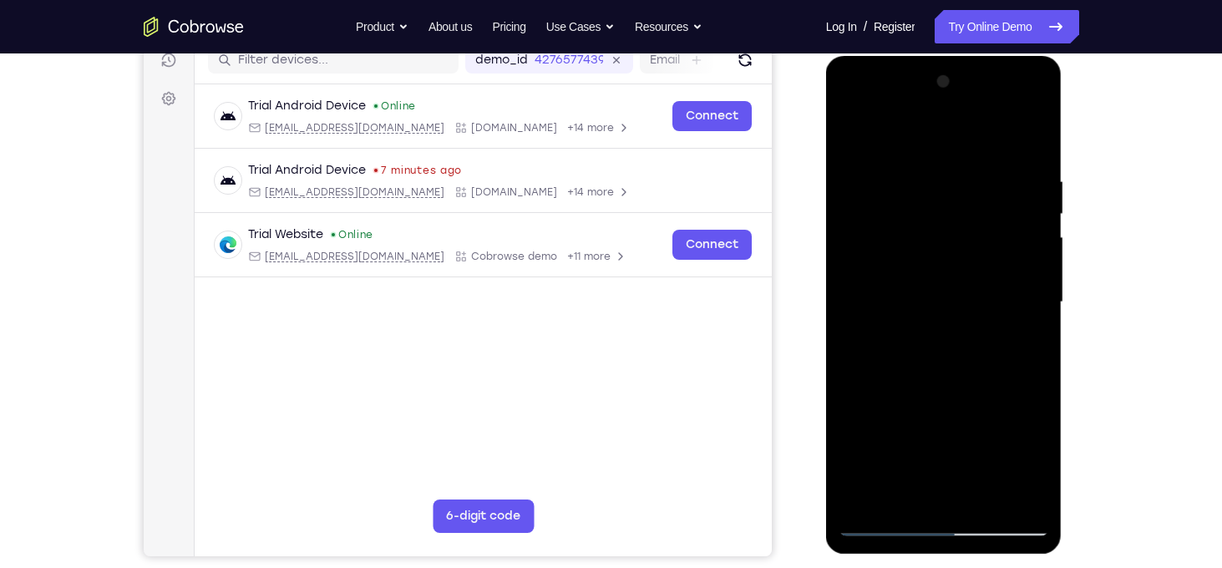
click at [939, 303] on div at bounding box center [944, 303] width 211 height 468
click at [972, 263] on div at bounding box center [944, 303] width 211 height 468
click at [1030, 129] on div at bounding box center [944, 303] width 211 height 468
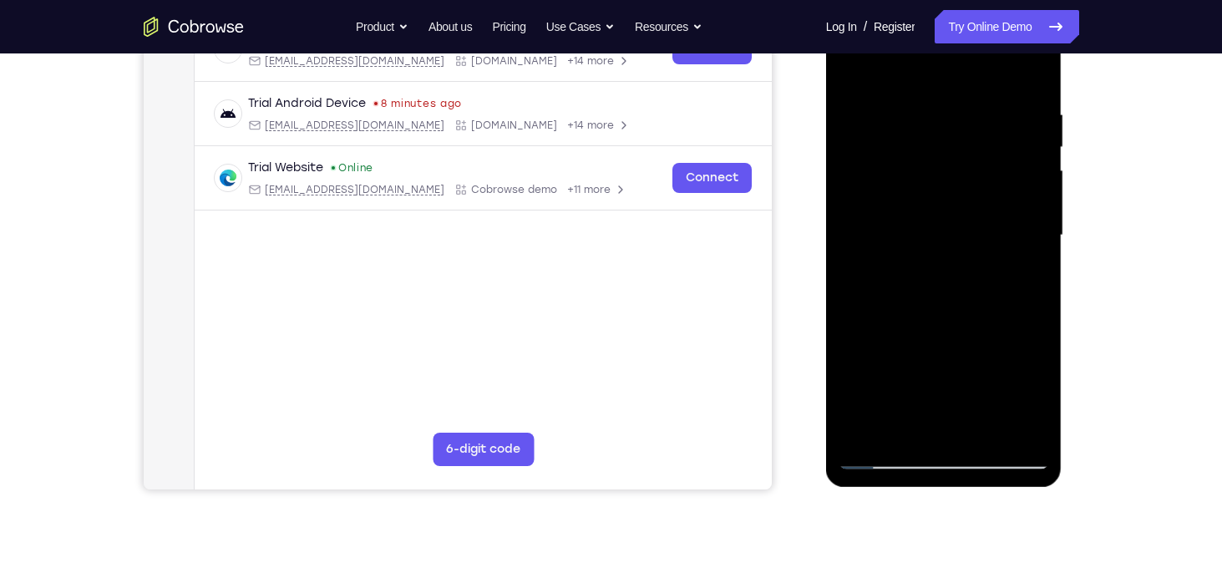
scroll to position [246, 0]
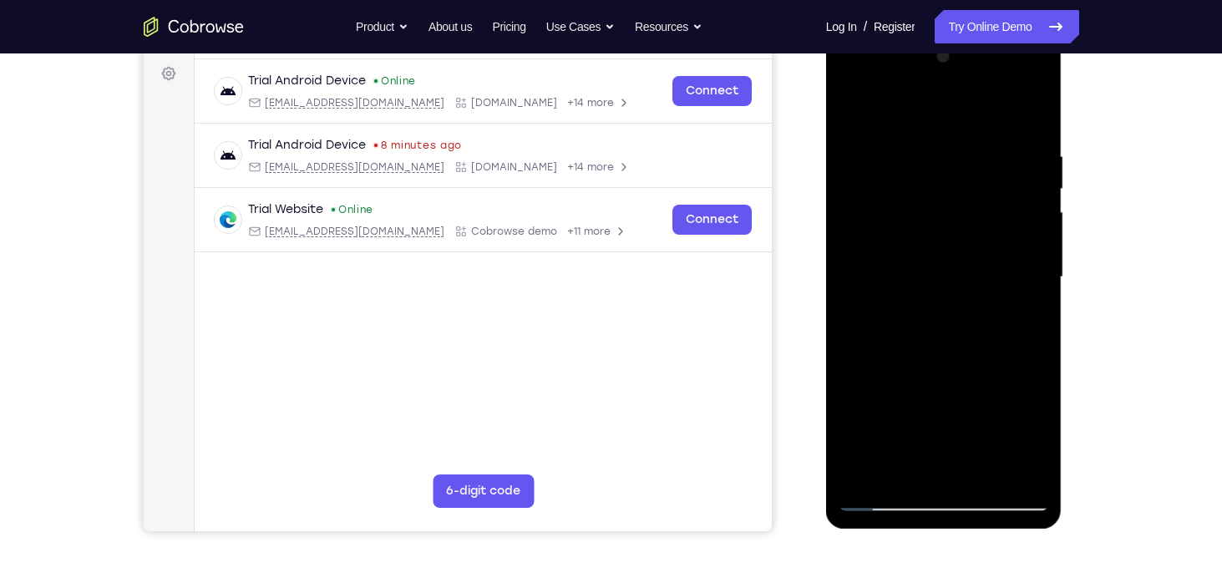
drag, startPoint x: 972, startPoint y: 311, endPoint x: 989, endPoint y: 157, distance: 154.7
click at [989, 157] on div at bounding box center [944, 277] width 211 height 468
drag, startPoint x: 971, startPoint y: 359, endPoint x: 983, endPoint y: 221, distance: 138.3
click at [983, 221] on div at bounding box center [944, 277] width 211 height 468
drag, startPoint x: 962, startPoint y: 387, endPoint x: 980, endPoint y: 230, distance: 158.1
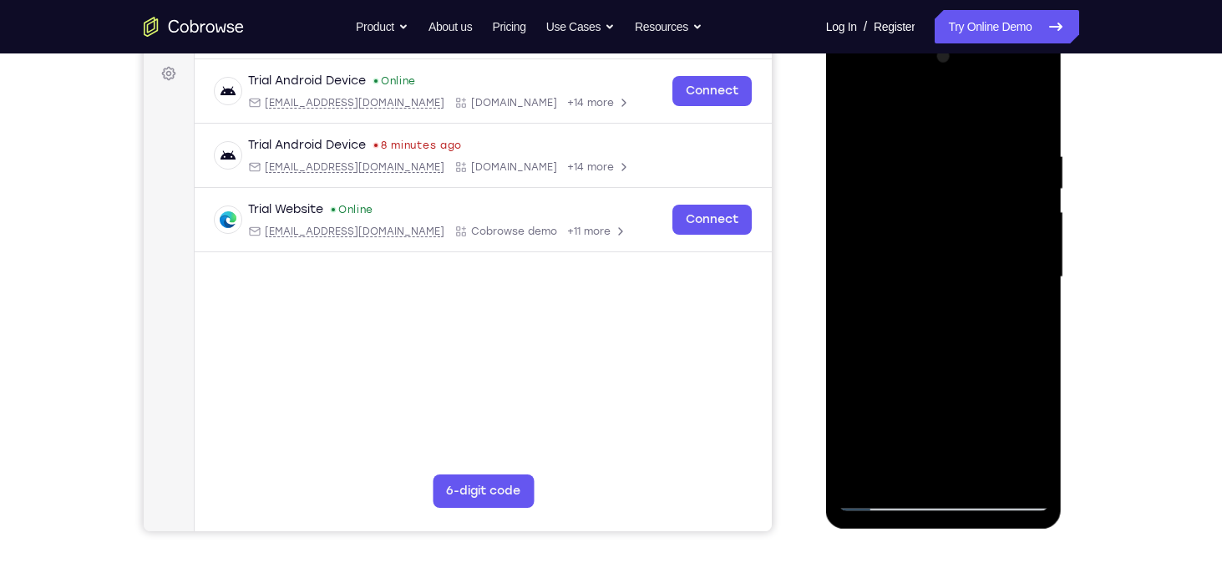
click at [980, 230] on div at bounding box center [944, 277] width 211 height 468
drag, startPoint x: 968, startPoint y: 359, endPoint x: 972, endPoint y: 266, distance: 93.7
click at [972, 266] on div at bounding box center [944, 277] width 211 height 468
drag, startPoint x: 960, startPoint y: 324, endPoint x: 967, endPoint y: 165, distance: 159.8
click at [967, 165] on div at bounding box center [944, 277] width 211 height 468
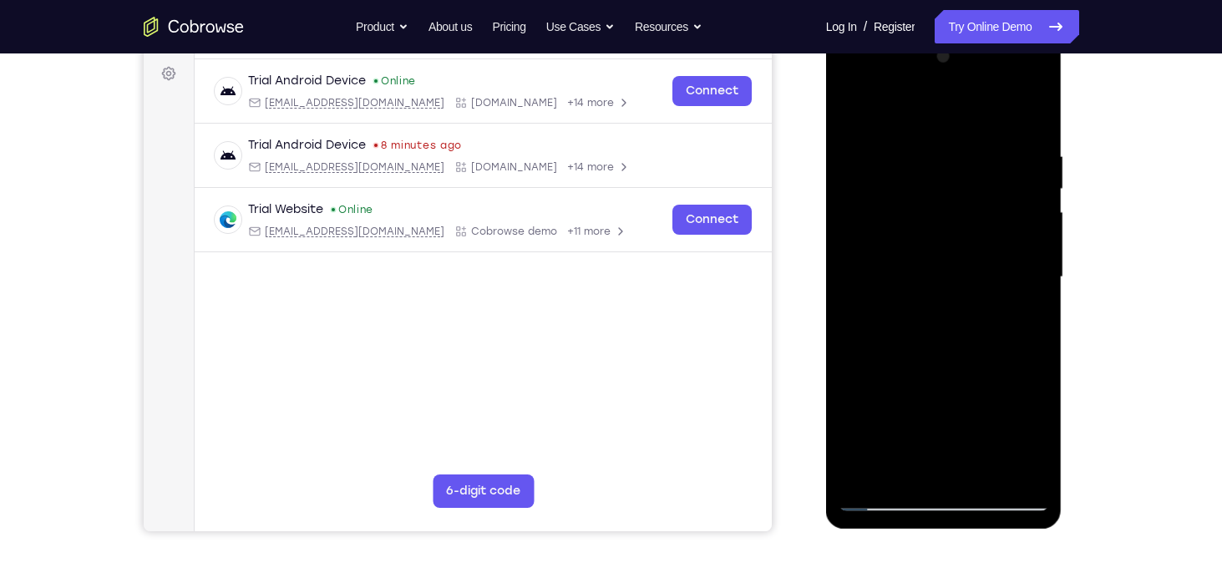
drag, startPoint x: 977, startPoint y: 354, endPoint x: 1002, endPoint y: 233, distance: 123.7
click at [1002, 233] on div at bounding box center [944, 277] width 211 height 468
drag, startPoint x: 929, startPoint y: 322, endPoint x: 947, endPoint y: 207, distance: 116.8
click at [947, 207] on div at bounding box center [944, 277] width 211 height 468
drag, startPoint x: 948, startPoint y: 402, endPoint x: 964, endPoint y: 210, distance: 192.8
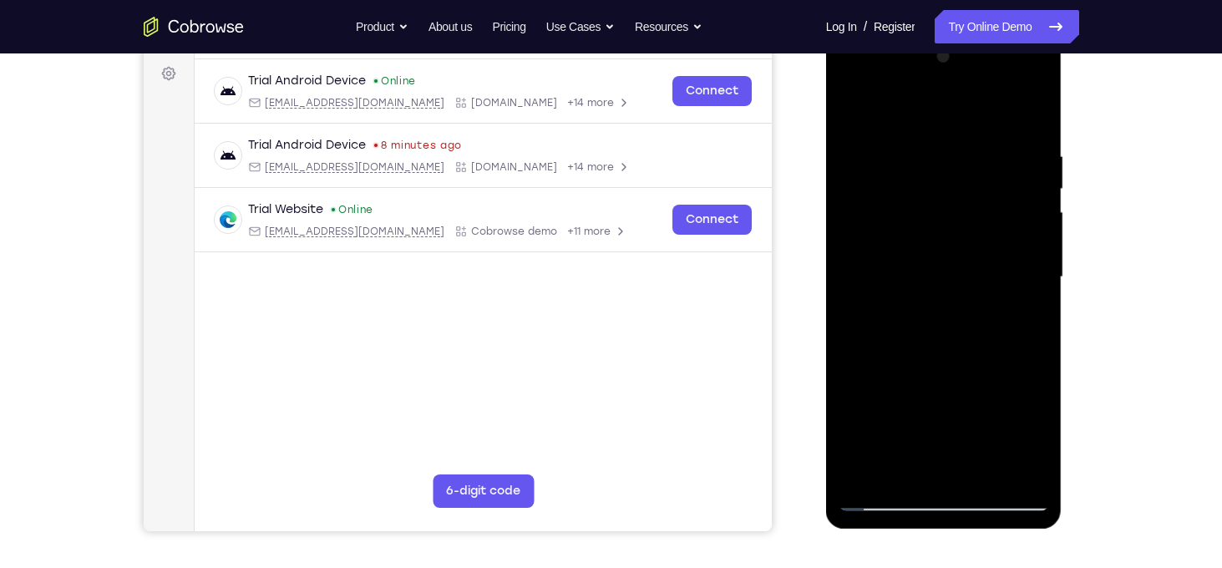
click at [964, 210] on div at bounding box center [944, 277] width 211 height 468
drag, startPoint x: 988, startPoint y: 179, endPoint x: 976, endPoint y: 297, distance: 118.4
click at [976, 297] on div at bounding box center [944, 277] width 211 height 468
drag, startPoint x: 973, startPoint y: 347, endPoint x: 993, endPoint y: 202, distance: 145.9
click at [993, 202] on div at bounding box center [944, 277] width 211 height 468
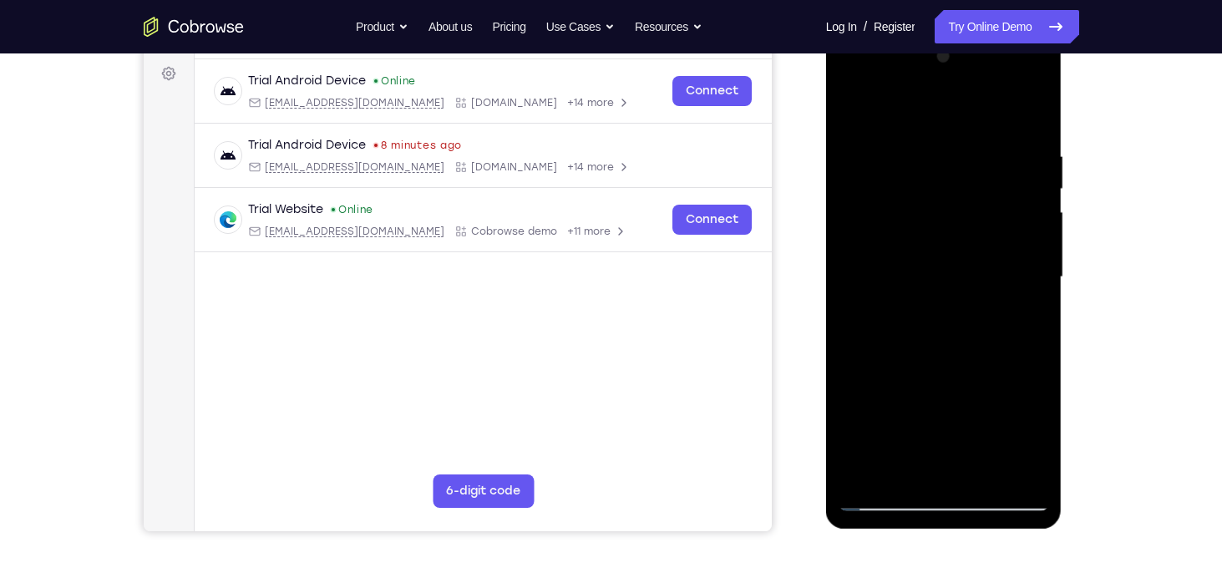
drag, startPoint x: 972, startPoint y: 385, endPoint x: 1008, endPoint y: 203, distance: 185.6
click at [1008, 203] on div at bounding box center [944, 277] width 211 height 468
drag, startPoint x: 980, startPoint y: 309, endPoint x: 1008, endPoint y: 155, distance: 157.1
click at [1008, 155] on div at bounding box center [944, 277] width 211 height 468
drag, startPoint x: 969, startPoint y: 274, endPoint x: 972, endPoint y: 146, distance: 127.9
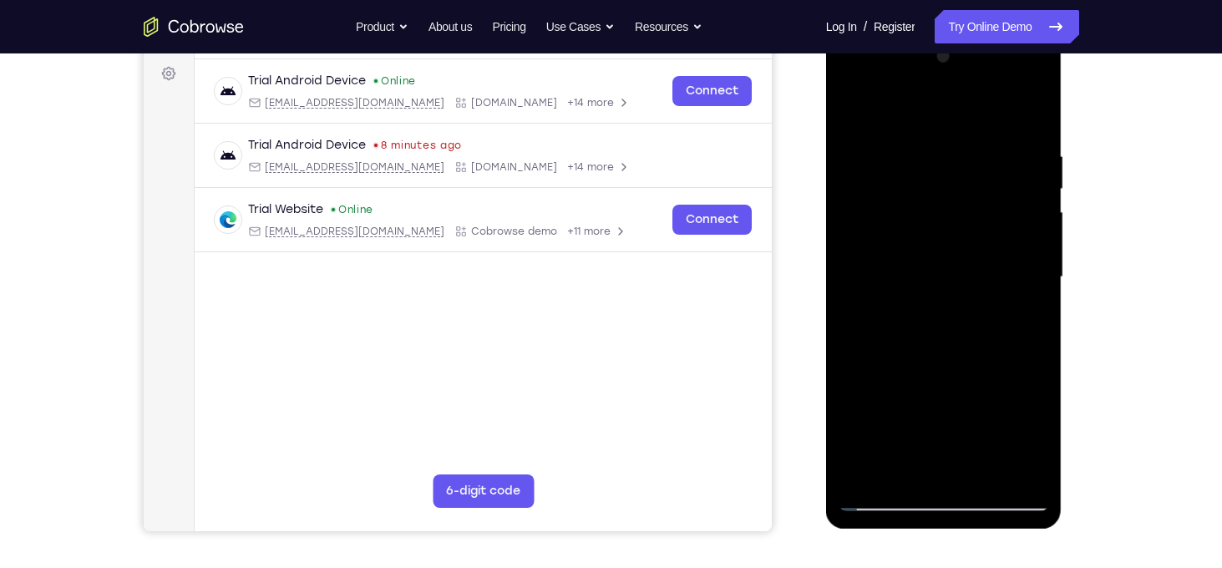
click at [972, 146] on div at bounding box center [944, 277] width 211 height 468
drag, startPoint x: 947, startPoint y: 328, endPoint x: 967, endPoint y: 201, distance: 128.4
click at [967, 201] on div at bounding box center [944, 277] width 211 height 468
drag, startPoint x: 947, startPoint y: 356, endPoint x: 974, endPoint y: 208, distance: 150.3
click at [974, 208] on div at bounding box center [944, 277] width 211 height 468
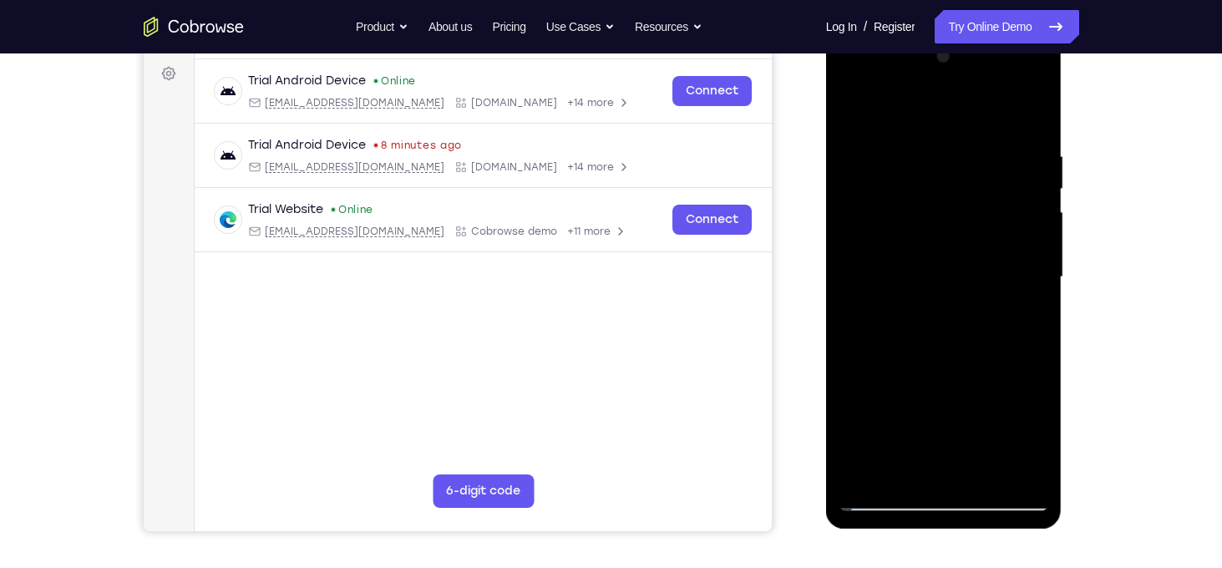
drag, startPoint x: 977, startPoint y: 368, endPoint x: 979, endPoint y: 224, distance: 143.7
click at [979, 224] on div at bounding box center [944, 277] width 211 height 468
drag, startPoint x: 940, startPoint y: 380, endPoint x: 983, endPoint y: 91, distance: 292.3
click at [983, 91] on div at bounding box center [944, 277] width 211 height 468
drag, startPoint x: 1000, startPoint y: 338, endPoint x: 997, endPoint y: 210, distance: 127.9
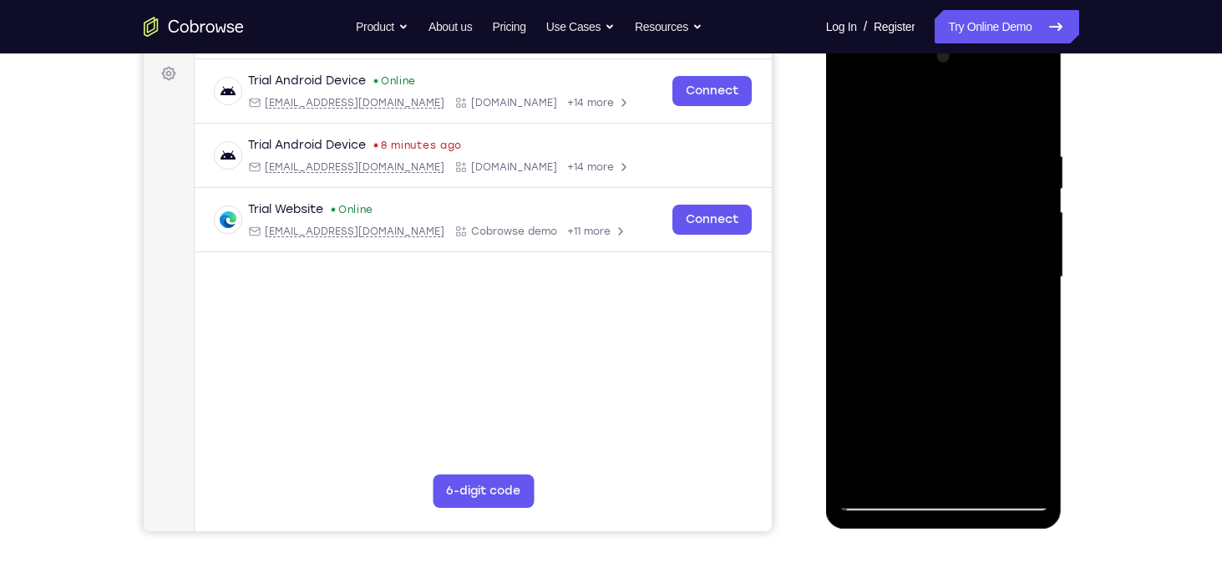
click at [997, 210] on div at bounding box center [944, 277] width 211 height 468
drag, startPoint x: 973, startPoint y: 388, endPoint x: 988, endPoint y: 211, distance: 177.7
click at [988, 211] on div at bounding box center [944, 277] width 211 height 468
drag, startPoint x: 952, startPoint y: 414, endPoint x: 988, endPoint y: 255, distance: 163.6
click at [988, 255] on div at bounding box center [944, 277] width 211 height 468
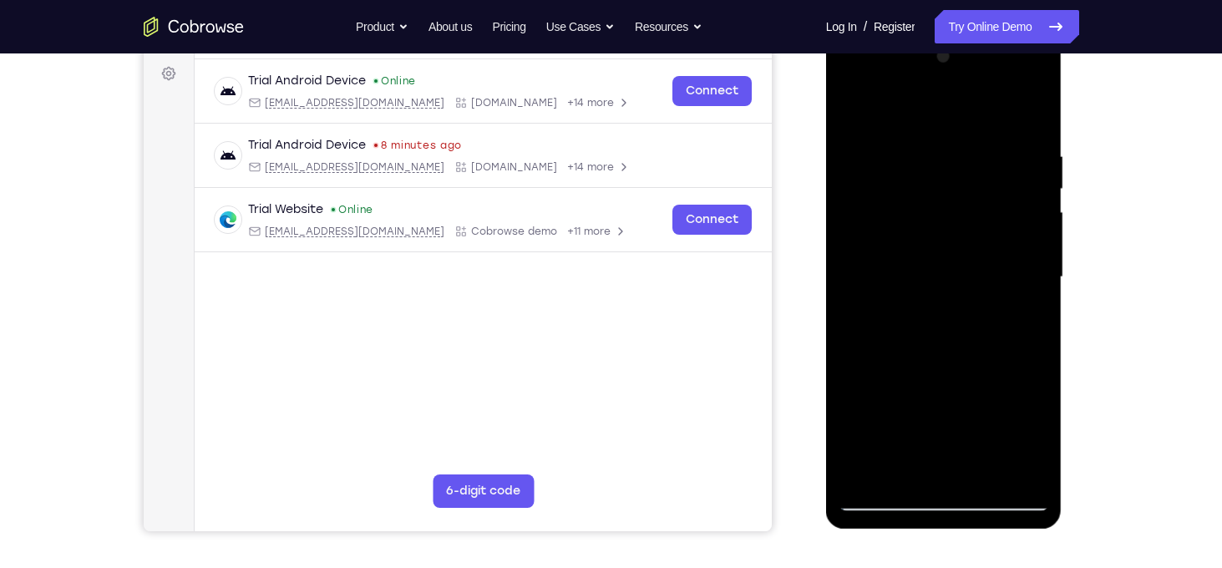
drag, startPoint x: 967, startPoint y: 380, endPoint x: 998, endPoint y: 216, distance: 166.5
click at [998, 216] on div at bounding box center [944, 277] width 211 height 468
drag, startPoint x: 949, startPoint y: 416, endPoint x: 998, endPoint y: 156, distance: 264.5
click at [998, 156] on div at bounding box center [944, 277] width 211 height 468
drag, startPoint x: 947, startPoint y: 388, endPoint x: 990, endPoint y: 149, distance: 242.9
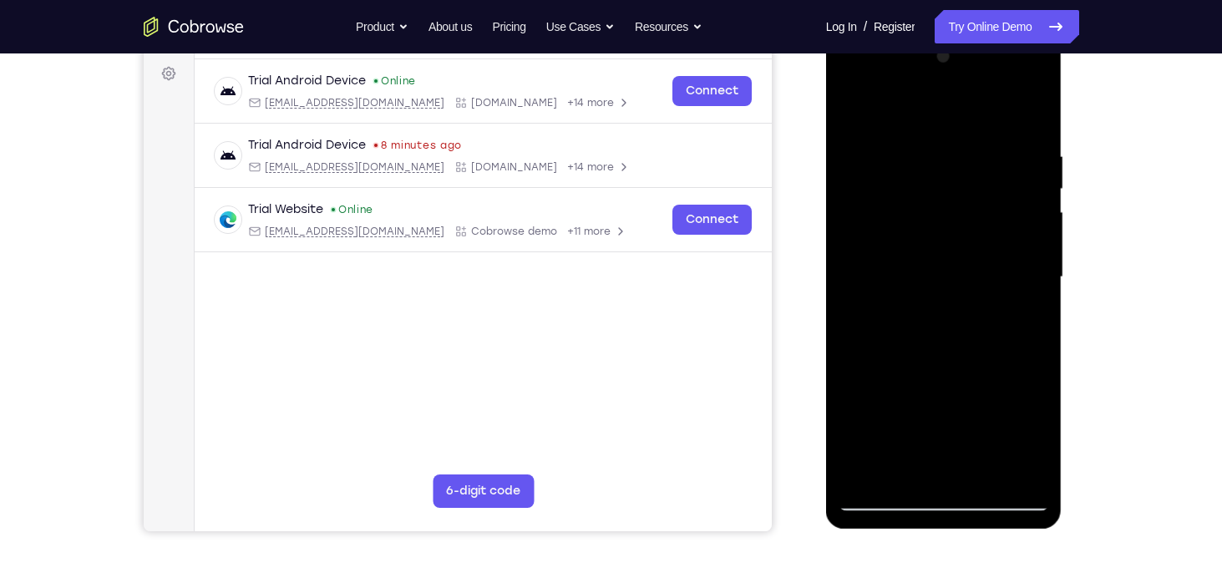
click at [990, 149] on div at bounding box center [944, 277] width 211 height 468
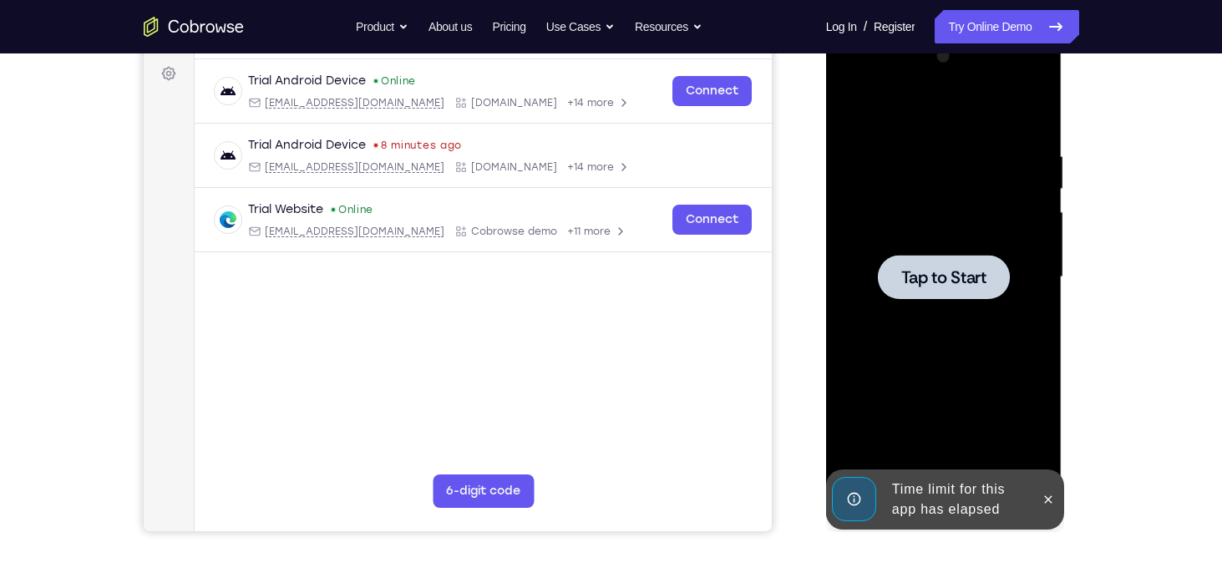
click at [1033, 492] on div "Time limit for this app has elapsed" at bounding box center [932, 500] width 206 height 60
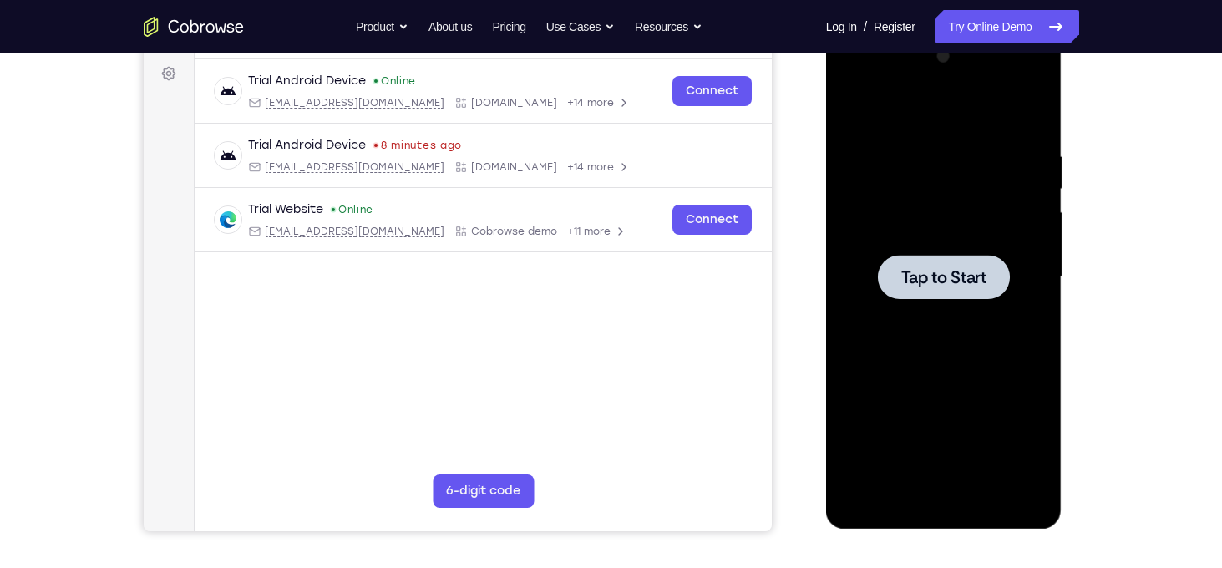
click at [903, 209] on div at bounding box center [944, 277] width 211 height 468
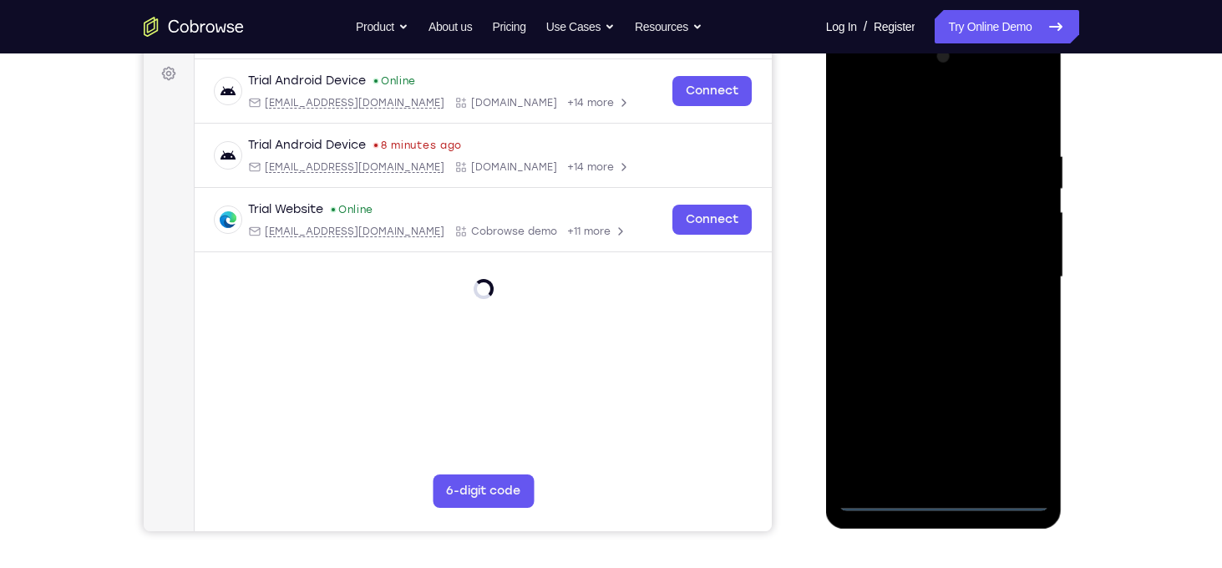
click at [940, 488] on div at bounding box center [944, 277] width 211 height 468
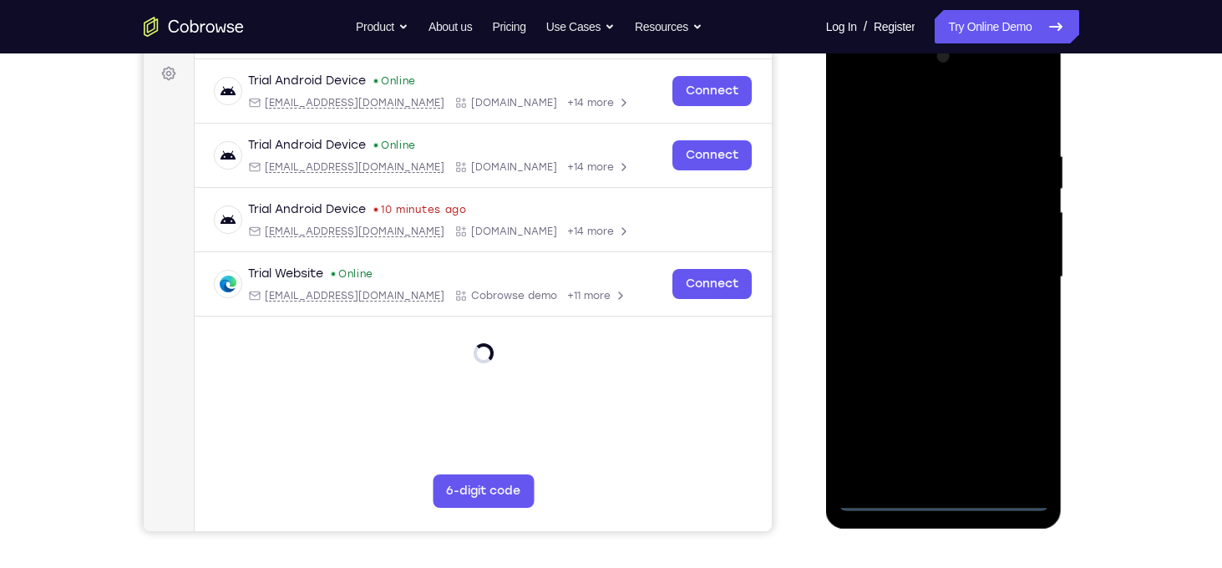
click at [952, 498] on div at bounding box center [944, 277] width 211 height 468
click at [1023, 429] on div at bounding box center [944, 277] width 211 height 468
click at [930, 114] on div at bounding box center [944, 277] width 211 height 468
click at [1018, 278] on div at bounding box center [944, 277] width 211 height 468
click at [921, 308] on div at bounding box center [944, 277] width 211 height 468
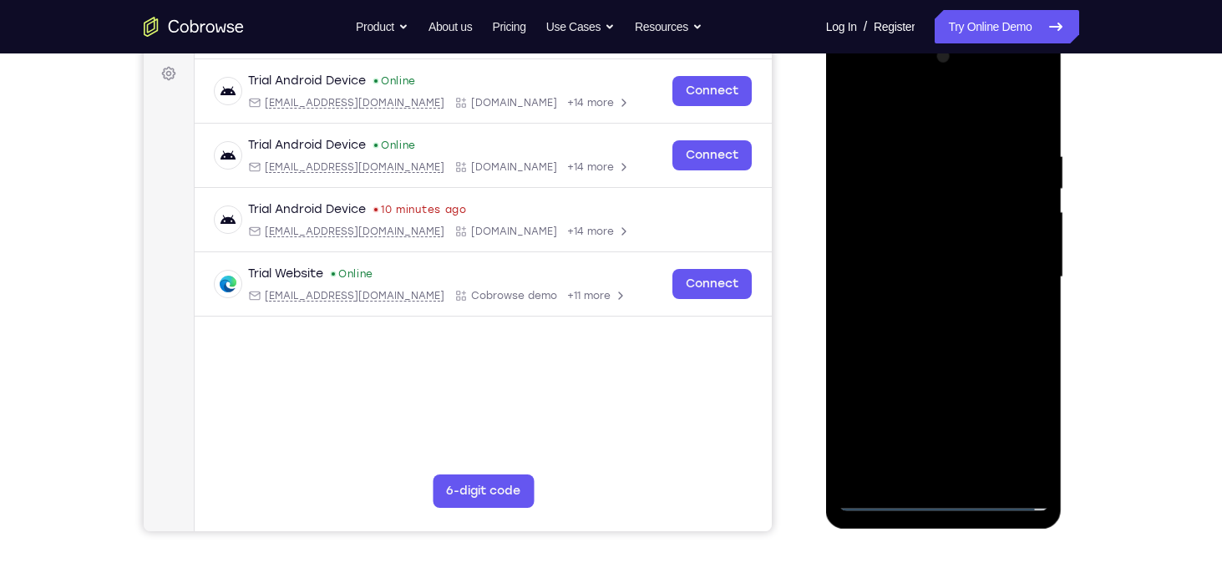
click at [932, 263] on div at bounding box center [944, 277] width 211 height 468
click at [917, 243] on div at bounding box center [944, 277] width 211 height 468
click at [896, 272] on div at bounding box center [944, 277] width 211 height 468
click at [880, 322] on div at bounding box center [944, 277] width 211 height 468
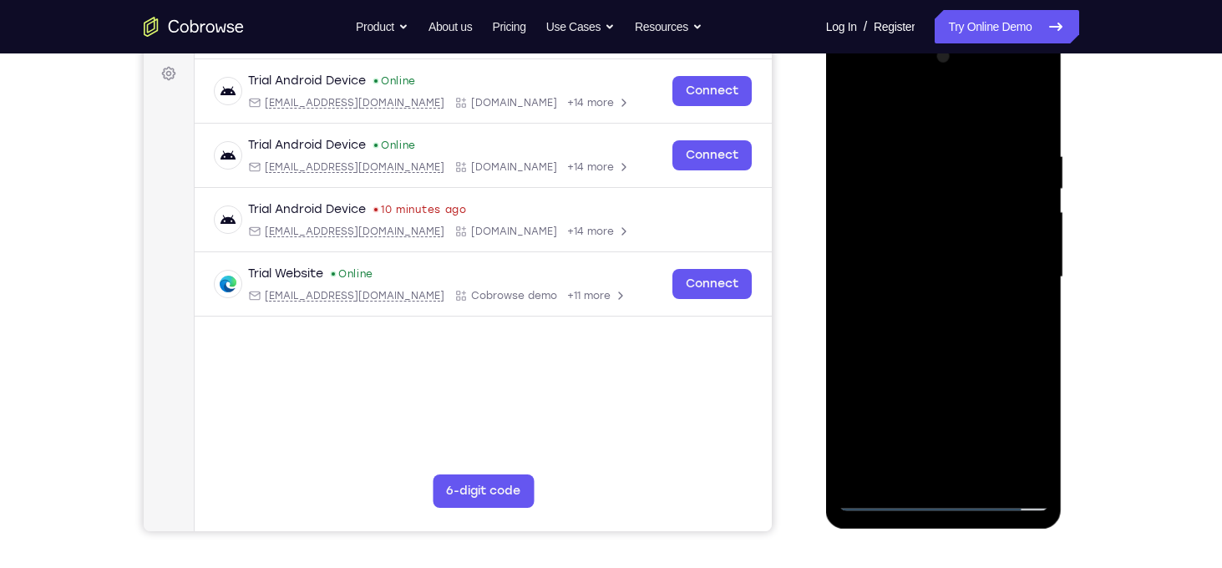
click at [915, 325] on div at bounding box center [944, 277] width 211 height 468
click at [938, 323] on div at bounding box center [944, 277] width 211 height 468
click at [928, 356] on div at bounding box center [944, 277] width 211 height 468
click at [959, 191] on div at bounding box center [944, 277] width 211 height 468
click at [933, 228] on div at bounding box center [944, 277] width 211 height 468
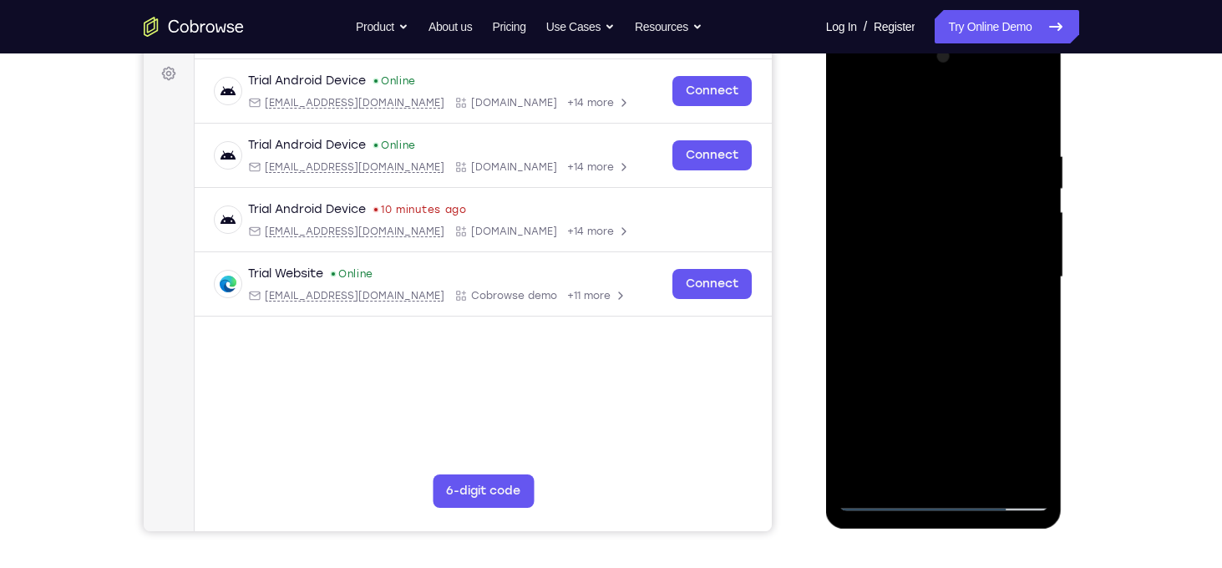
click at [940, 211] on div at bounding box center [944, 277] width 211 height 468
click at [953, 241] on div at bounding box center [944, 277] width 211 height 468
click at [947, 340] on div at bounding box center [944, 277] width 211 height 468
drag, startPoint x: 938, startPoint y: 351, endPoint x: 977, endPoint y: 220, distance: 136.7
click at [977, 220] on div at bounding box center [944, 277] width 211 height 468
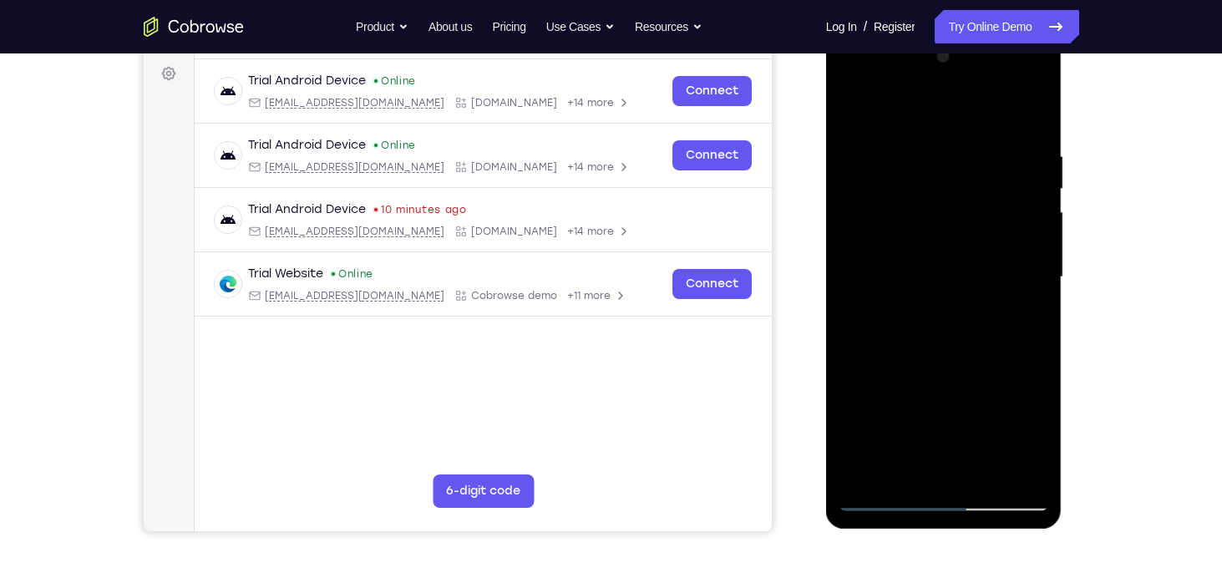
click at [1038, 226] on div at bounding box center [944, 277] width 211 height 468
drag, startPoint x: 945, startPoint y: 356, endPoint x: 967, endPoint y: 233, distance: 124.9
click at [967, 233] on div at bounding box center [944, 277] width 211 height 468
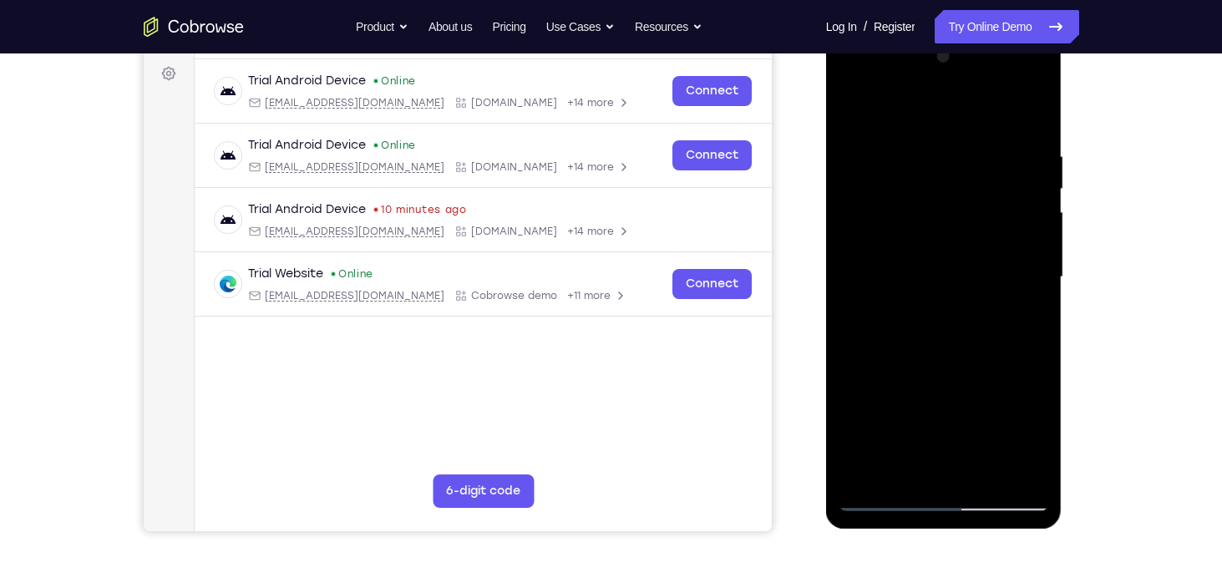
drag, startPoint x: 932, startPoint y: 393, endPoint x: 976, endPoint y: 262, distance: 137.4
click at [976, 262] on div at bounding box center [944, 277] width 211 height 468
drag, startPoint x: 946, startPoint y: 338, endPoint x: 967, endPoint y: 178, distance: 160.9
click at [967, 178] on div at bounding box center [944, 277] width 211 height 468
drag, startPoint x: 936, startPoint y: 388, endPoint x: 953, endPoint y: 191, distance: 197.1
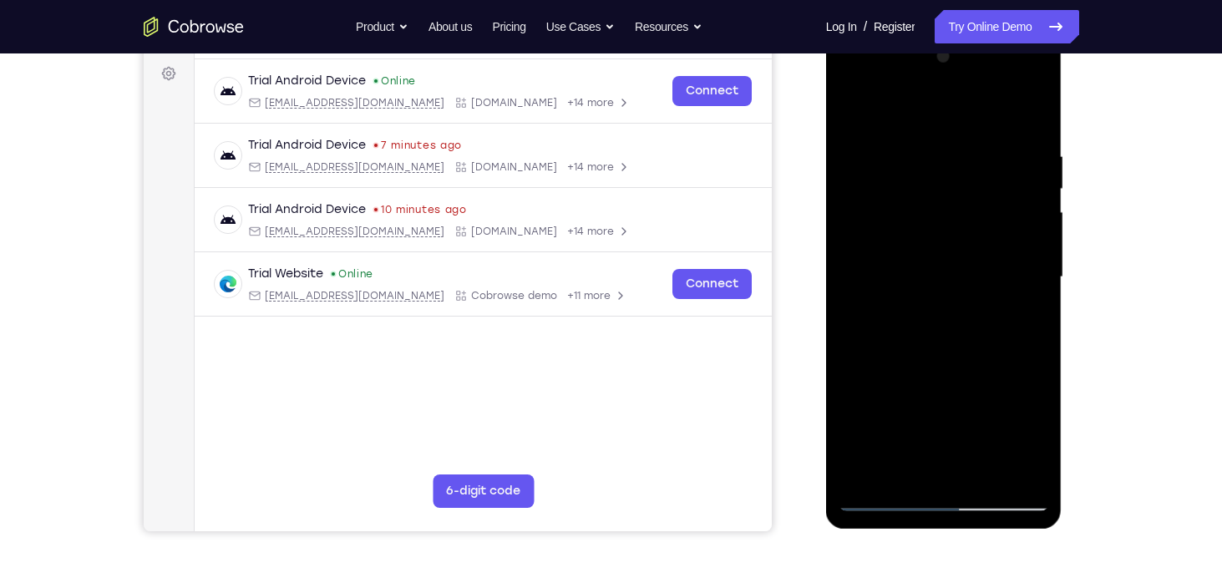
click at [953, 191] on div at bounding box center [944, 277] width 211 height 468
drag, startPoint x: 950, startPoint y: 363, endPoint x: 970, endPoint y: 202, distance: 162.5
click at [970, 202] on div at bounding box center [944, 277] width 211 height 468
drag, startPoint x: 960, startPoint y: 372, endPoint x: 987, endPoint y: 183, distance: 190.7
click at [987, 183] on div at bounding box center [944, 277] width 211 height 468
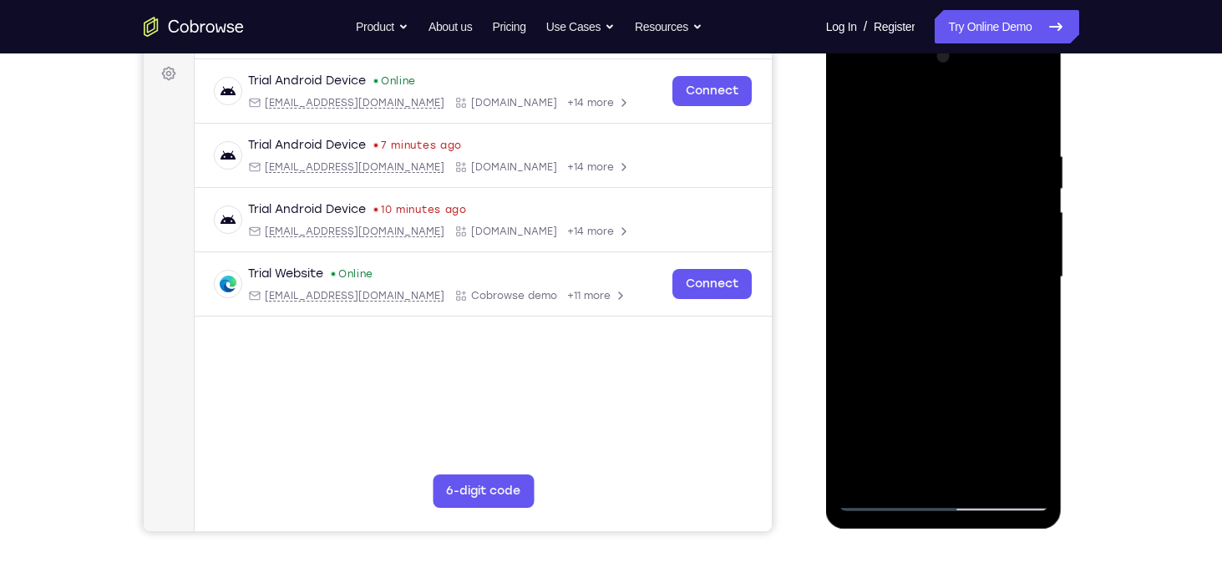
drag, startPoint x: 943, startPoint y: 394, endPoint x: 1031, endPoint y: 141, distance: 267.1
click at [1031, 141] on div at bounding box center [944, 277] width 211 height 468
drag, startPoint x: 943, startPoint y: 308, endPoint x: 963, endPoint y: 127, distance: 182.4
click at [963, 127] on div at bounding box center [944, 277] width 211 height 468
drag, startPoint x: 918, startPoint y: 353, endPoint x: 944, endPoint y: 238, distance: 117.4
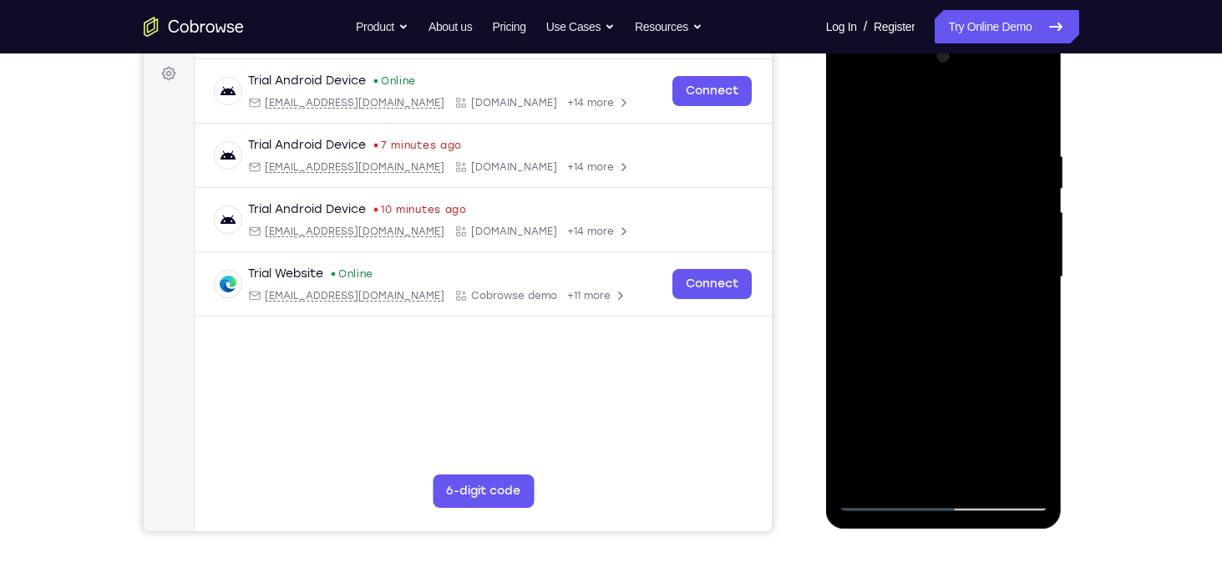
click at [944, 238] on div at bounding box center [944, 277] width 211 height 468
drag, startPoint x: 932, startPoint y: 368, endPoint x: 962, endPoint y: 197, distance: 172.9
click at [962, 197] on div at bounding box center [944, 277] width 211 height 468
drag, startPoint x: 947, startPoint y: 357, endPoint x: 954, endPoint y: 211, distance: 146.4
click at [954, 211] on div at bounding box center [944, 277] width 211 height 468
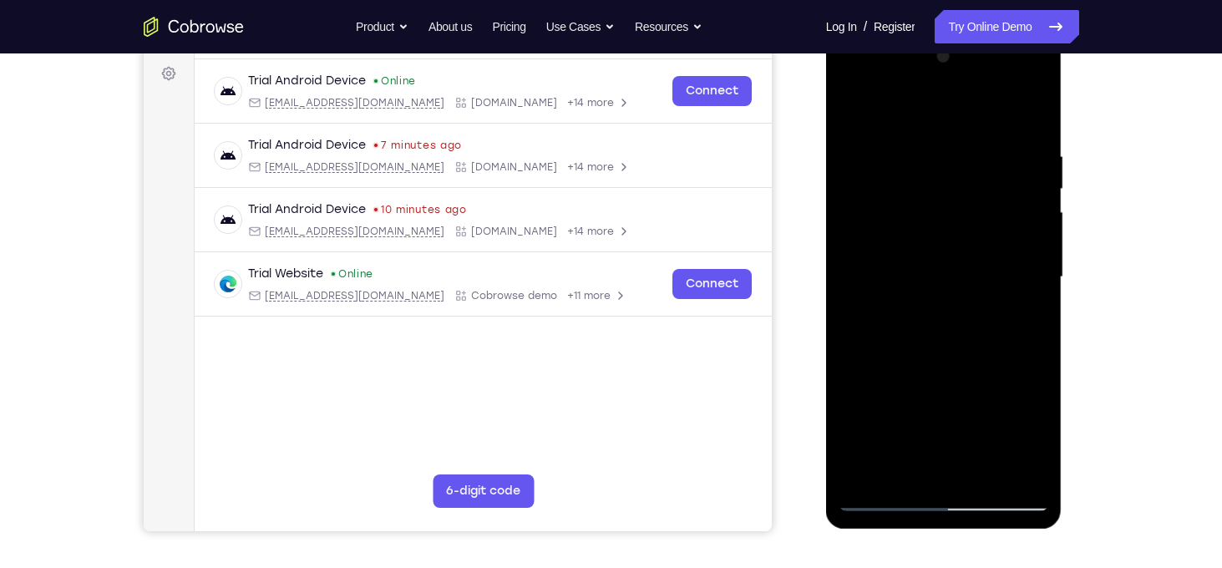
click at [1033, 290] on div at bounding box center [944, 277] width 211 height 468
drag, startPoint x: 976, startPoint y: 365, endPoint x: 987, endPoint y: 225, distance: 140.8
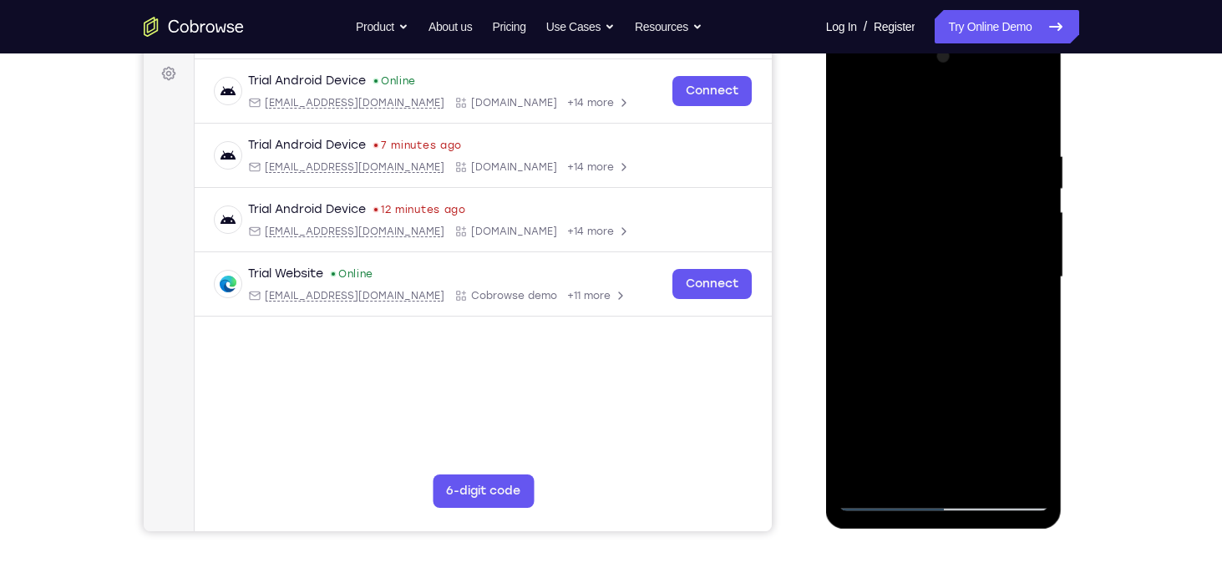
click at [987, 225] on div at bounding box center [944, 277] width 211 height 468
drag, startPoint x: 945, startPoint y: 374, endPoint x: 969, endPoint y: 261, distance: 116.2
click at [969, 261] on div at bounding box center [944, 277] width 211 height 468
drag, startPoint x: 937, startPoint y: 385, endPoint x: 961, endPoint y: 275, distance: 112.9
click at [961, 275] on div at bounding box center [944, 277] width 211 height 468
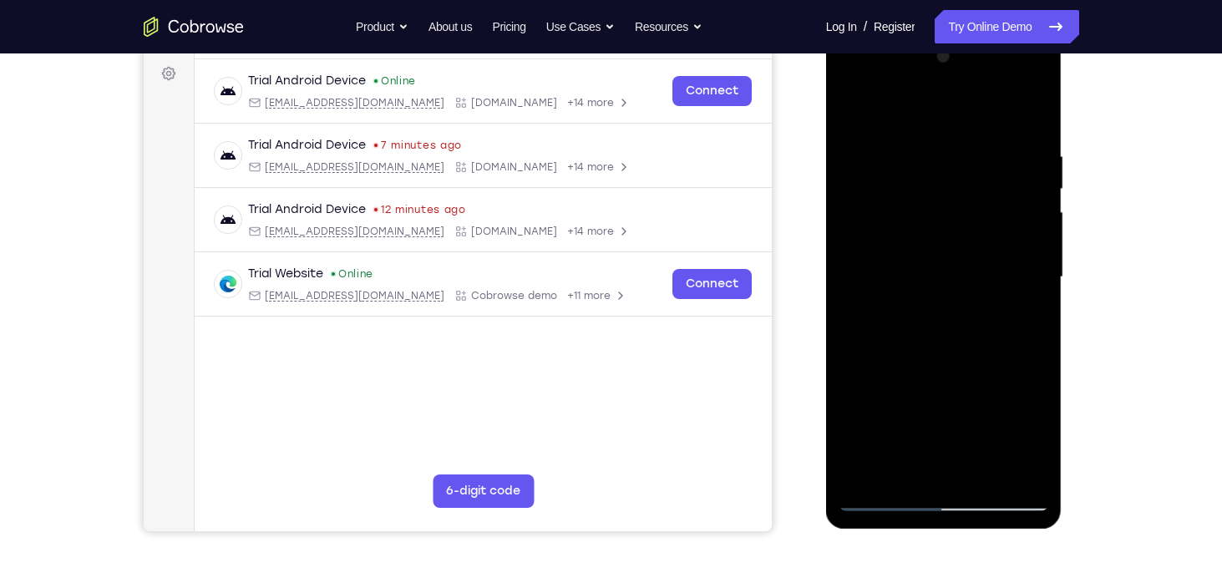
drag, startPoint x: 949, startPoint y: 362, endPoint x: 959, endPoint y: 282, distance: 80.8
click at [959, 282] on div at bounding box center [944, 277] width 211 height 468
click at [1035, 233] on div at bounding box center [944, 277] width 211 height 468
drag, startPoint x: 926, startPoint y: 304, endPoint x: 940, endPoint y: 164, distance: 141.1
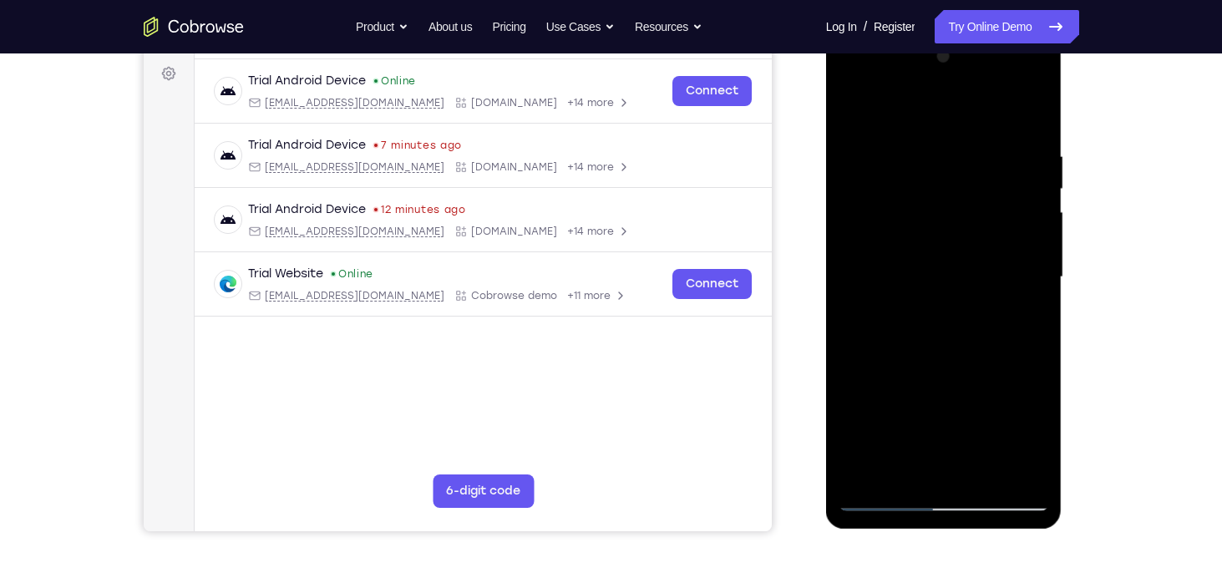
click at [940, 164] on div at bounding box center [944, 277] width 211 height 468
drag, startPoint x: 952, startPoint y: 324, endPoint x: 971, endPoint y: 171, distance: 154.1
click at [971, 171] on div at bounding box center [944, 277] width 211 height 468
drag, startPoint x: 947, startPoint y: 341, endPoint x: 976, endPoint y: 216, distance: 127.7
click at [976, 216] on div at bounding box center [944, 277] width 211 height 468
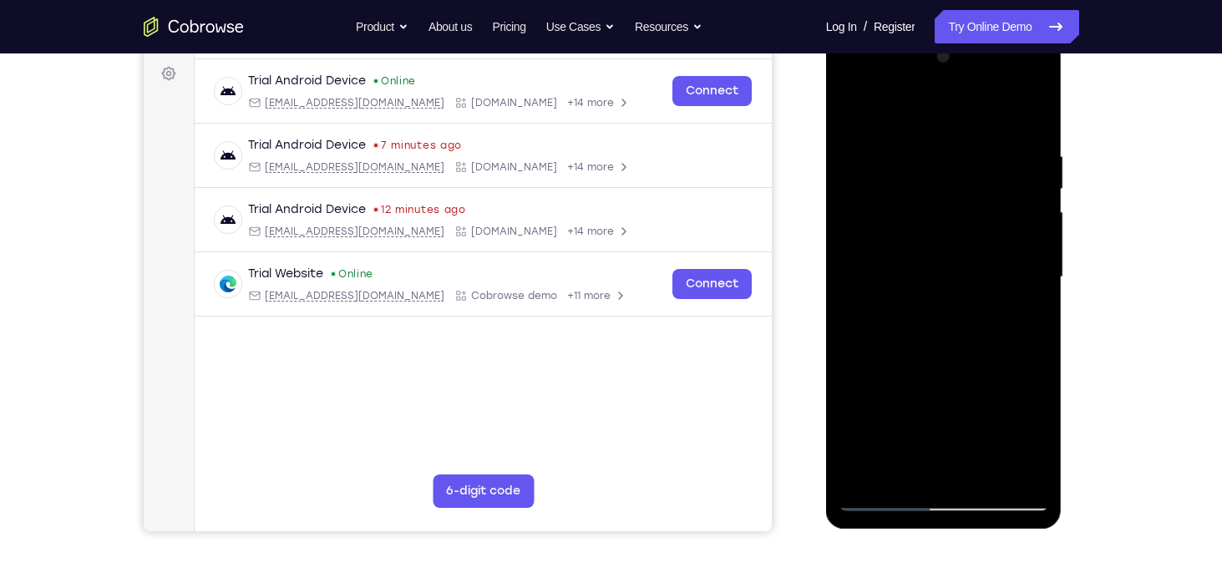
drag, startPoint x: 945, startPoint y: 360, endPoint x: 966, endPoint y: 225, distance: 136.9
click at [966, 225] on div at bounding box center [944, 277] width 211 height 468
drag, startPoint x: 967, startPoint y: 373, endPoint x: 972, endPoint y: 323, distance: 49.5
click at [972, 323] on div at bounding box center [944, 277] width 211 height 468
click at [1038, 317] on div at bounding box center [944, 277] width 211 height 468
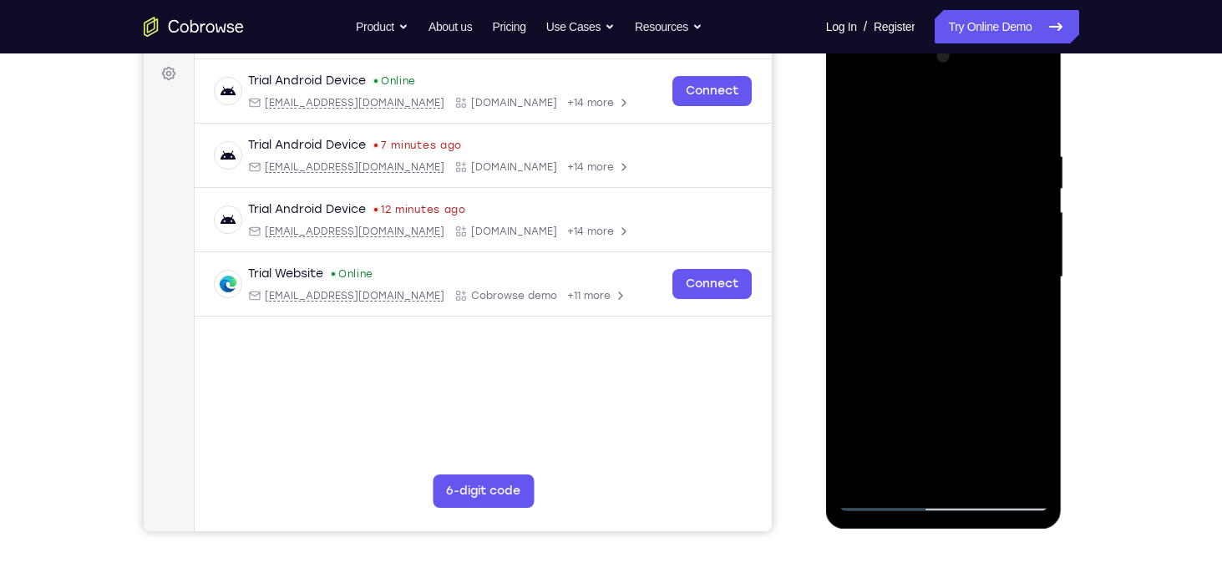
click at [1038, 317] on div at bounding box center [944, 277] width 211 height 468
drag, startPoint x: 961, startPoint y: 408, endPoint x: 977, endPoint y: 215, distance: 193.6
click at [977, 215] on div at bounding box center [944, 277] width 211 height 468
drag, startPoint x: 941, startPoint y: 373, endPoint x: 976, endPoint y: 221, distance: 156.1
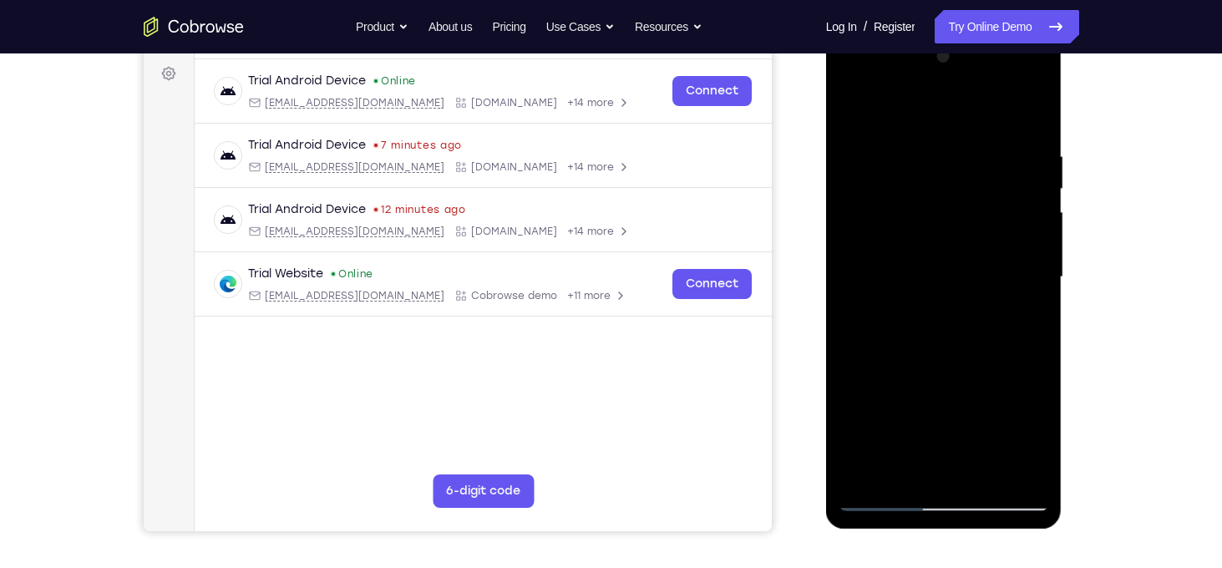
click at [976, 221] on div at bounding box center [944, 277] width 211 height 468
click at [1035, 365] on div at bounding box center [944, 277] width 211 height 468
drag, startPoint x: 967, startPoint y: 378, endPoint x: 1015, endPoint y: 182, distance: 201.4
click at [1015, 182] on div at bounding box center [944, 277] width 211 height 468
drag, startPoint x: 957, startPoint y: 360, endPoint x: 972, endPoint y: 195, distance: 165.2
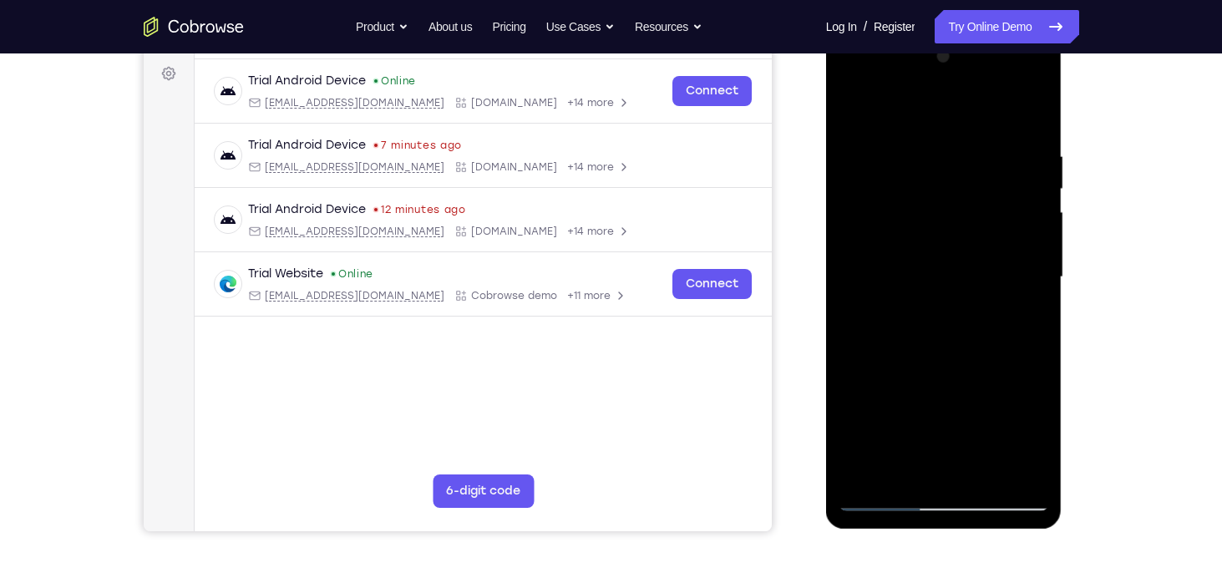
click at [972, 195] on div at bounding box center [944, 277] width 211 height 468
drag, startPoint x: 979, startPoint y: 352, endPoint x: 983, endPoint y: 207, distance: 144.6
click at [983, 207] on div at bounding box center [944, 277] width 211 height 468
drag, startPoint x: 960, startPoint y: 347, endPoint x: 991, endPoint y: 155, distance: 193.8
click at [991, 155] on div at bounding box center [944, 277] width 211 height 468
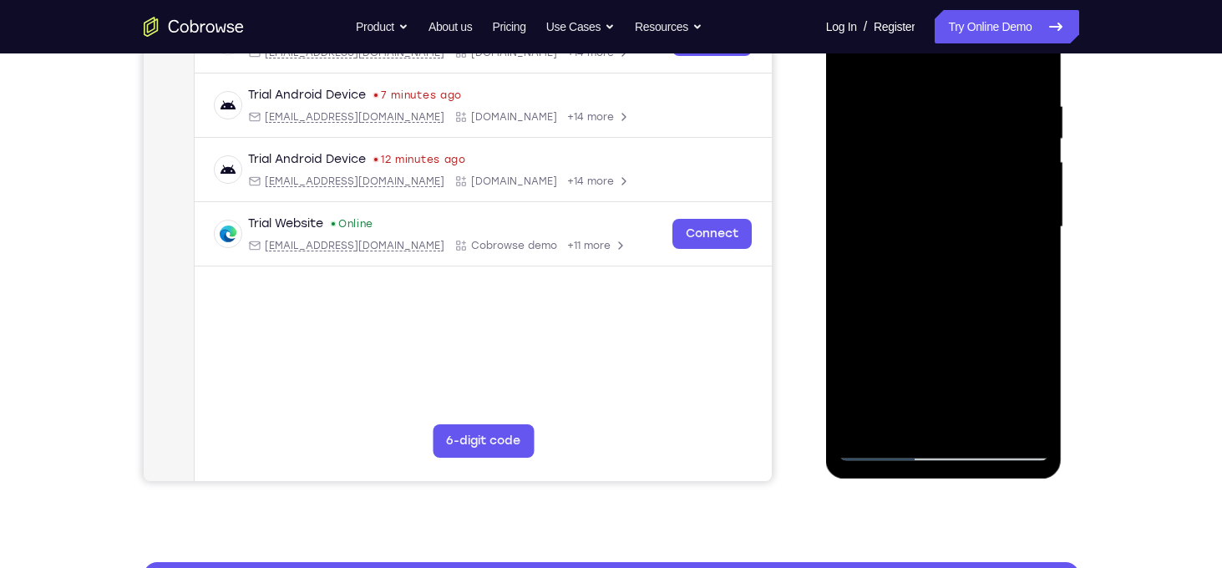
scroll to position [288, 0]
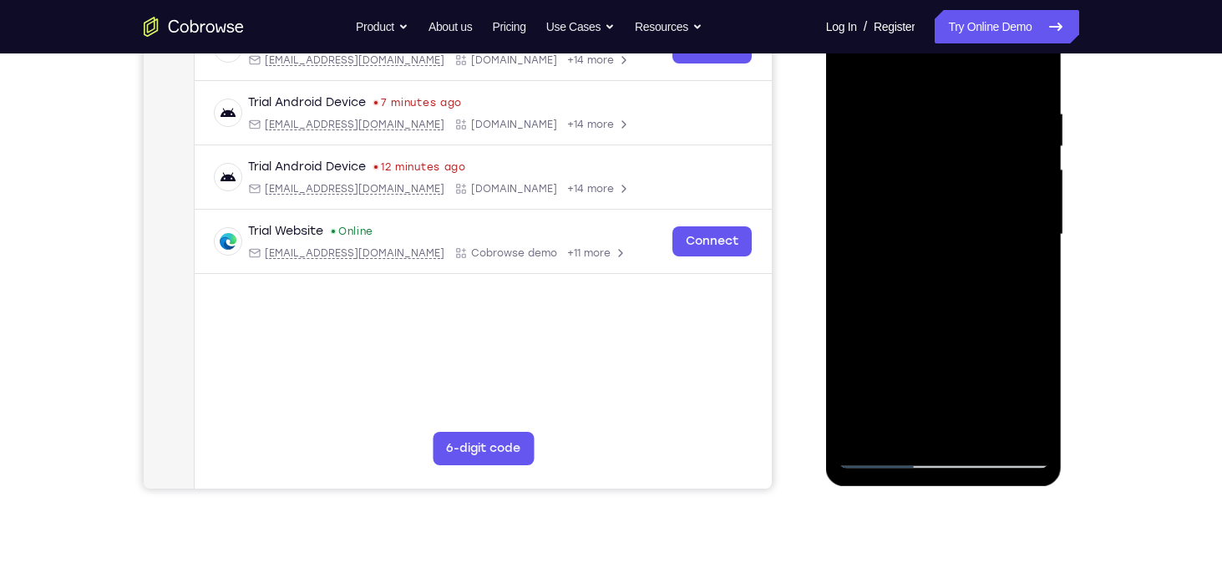
drag, startPoint x: 947, startPoint y: 342, endPoint x: 978, endPoint y: 208, distance: 137.2
click at [978, 208] on div at bounding box center [944, 235] width 211 height 468
drag, startPoint x: 963, startPoint y: 302, endPoint x: 994, endPoint y: 196, distance: 110.5
click at [994, 196] on div at bounding box center [944, 235] width 211 height 468
drag, startPoint x: 954, startPoint y: 327, endPoint x: 977, endPoint y: 195, distance: 133.2
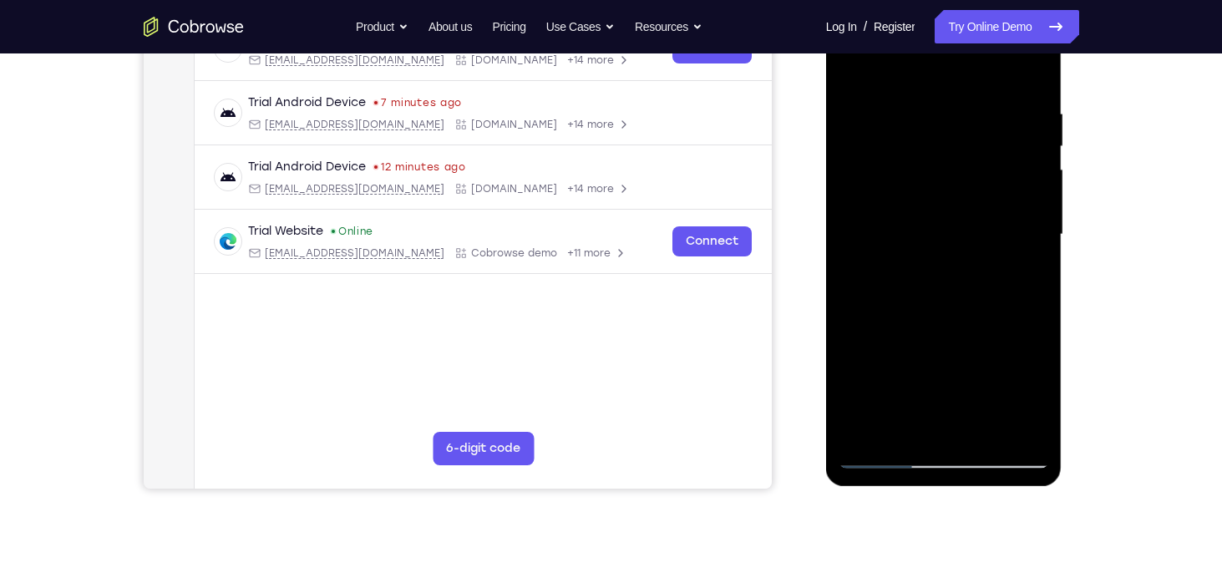
click at [977, 195] on div at bounding box center [944, 235] width 211 height 468
drag, startPoint x: 960, startPoint y: 335, endPoint x: 1004, endPoint y: 172, distance: 168.8
click at [1004, 172] on div at bounding box center [944, 235] width 211 height 468
drag, startPoint x: 954, startPoint y: 356, endPoint x: 990, endPoint y: 130, distance: 228.4
click at [990, 130] on div at bounding box center [944, 235] width 211 height 468
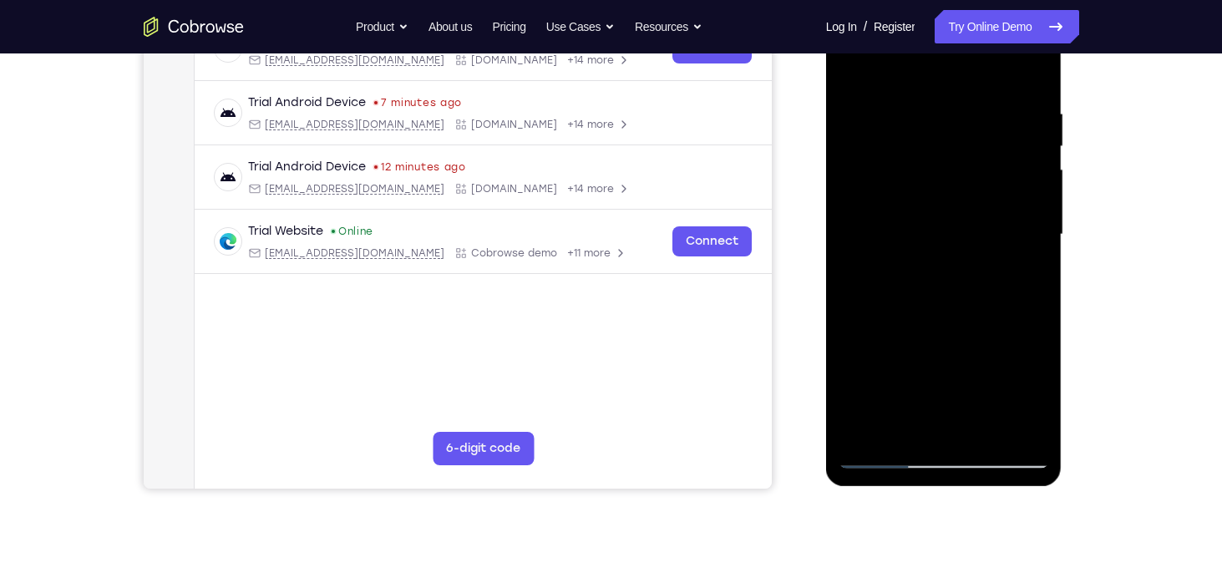
drag, startPoint x: 962, startPoint y: 297, endPoint x: 993, endPoint y: 163, distance: 138.0
click at [993, 163] on div at bounding box center [944, 235] width 211 height 468
drag, startPoint x: 979, startPoint y: 303, endPoint x: 990, endPoint y: 246, distance: 58.7
click at [990, 246] on div at bounding box center [944, 235] width 211 height 468
click at [1036, 242] on div at bounding box center [944, 235] width 211 height 468
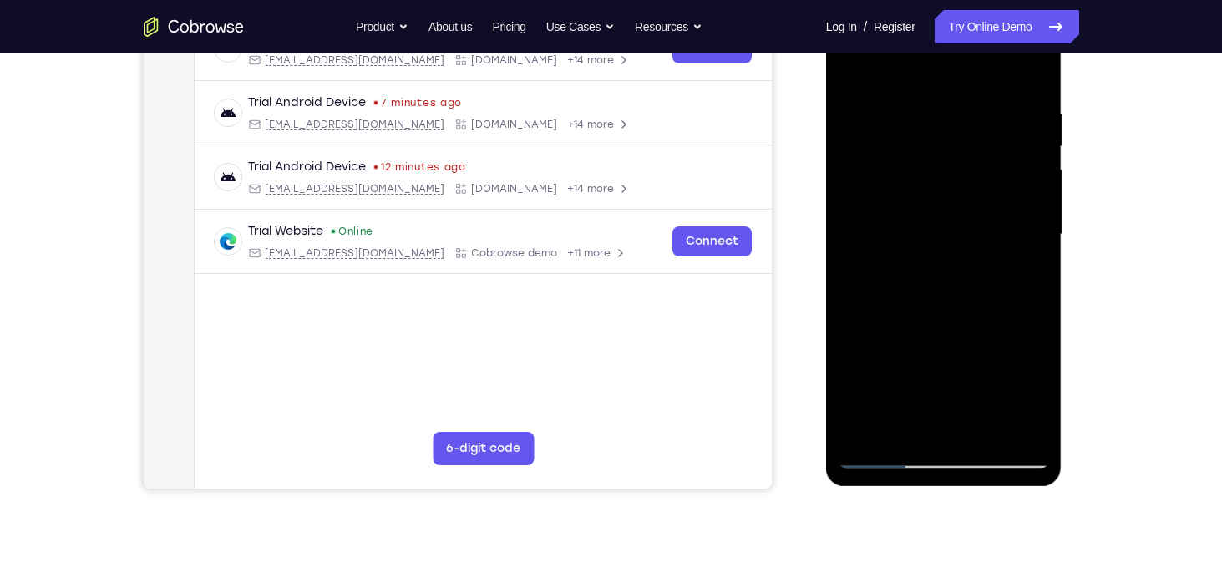
click at [1036, 242] on div at bounding box center [944, 235] width 211 height 468
drag, startPoint x: 955, startPoint y: 304, endPoint x: 974, endPoint y: 167, distance: 138.4
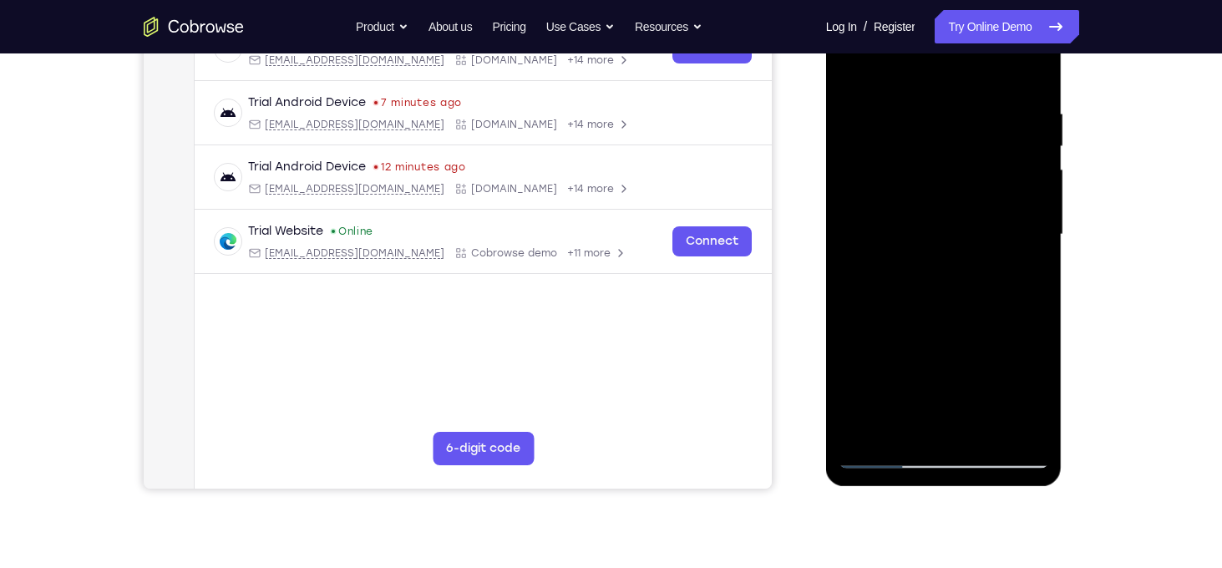
click at [974, 167] on div at bounding box center [944, 235] width 211 height 468
drag, startPoint x: 960, startPoint y: 338, endPoint x: 1007, endPoint y: 169, distance: 175.1
click at [1007, 169] on div at bounding box center [944, 235] width 211 height 468
drag, startPoint x: 936, startPoint y: 327, endPoint x: 979, endPoint y: 223, distance: 112.3
click at [979, 223] on div at bounding box center [944, 235] width 211 height 468
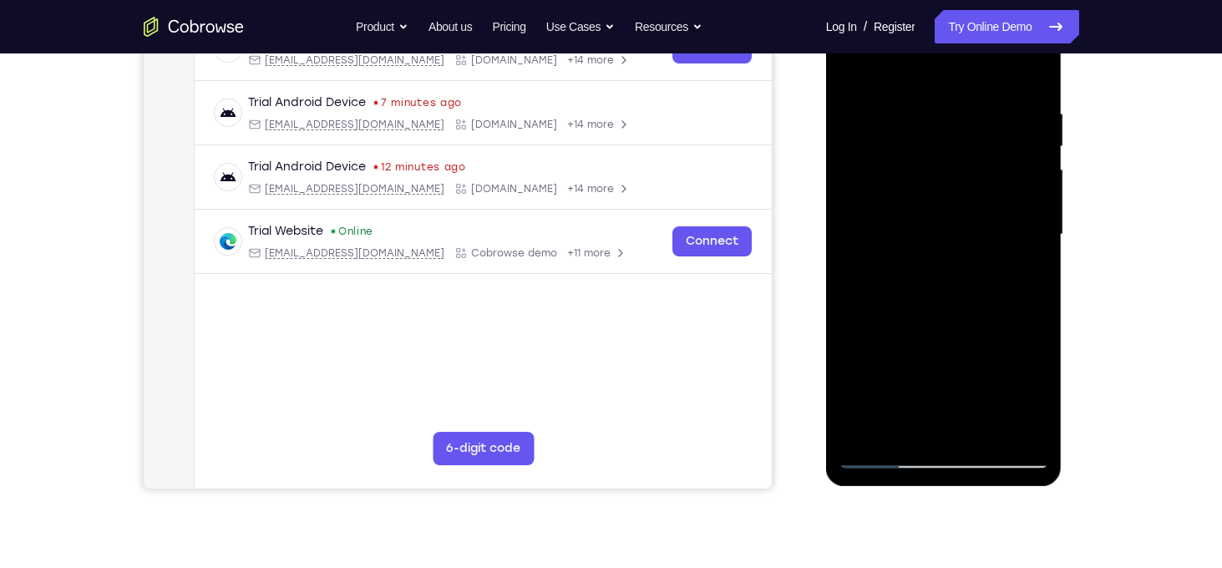
drag, startPoint x: 953, startPoint y: 282, endPoint x: 960, endPoint y: 243, distance: 39.8
click at [960, 243] on div at bounding box center [944, 235] width 211 height 468
drag, startPoint x: 947, startPoint y: 306, endPoint x: 994, endPoint y: 180, distance: 134.8
click at [994, 180] on div at bounding box center [944, 235] width 211 height 468
drag, startPoint x: 942, startPoint y: 320, endPoint x: 1013, endPoint y: 163, distance: 172.7
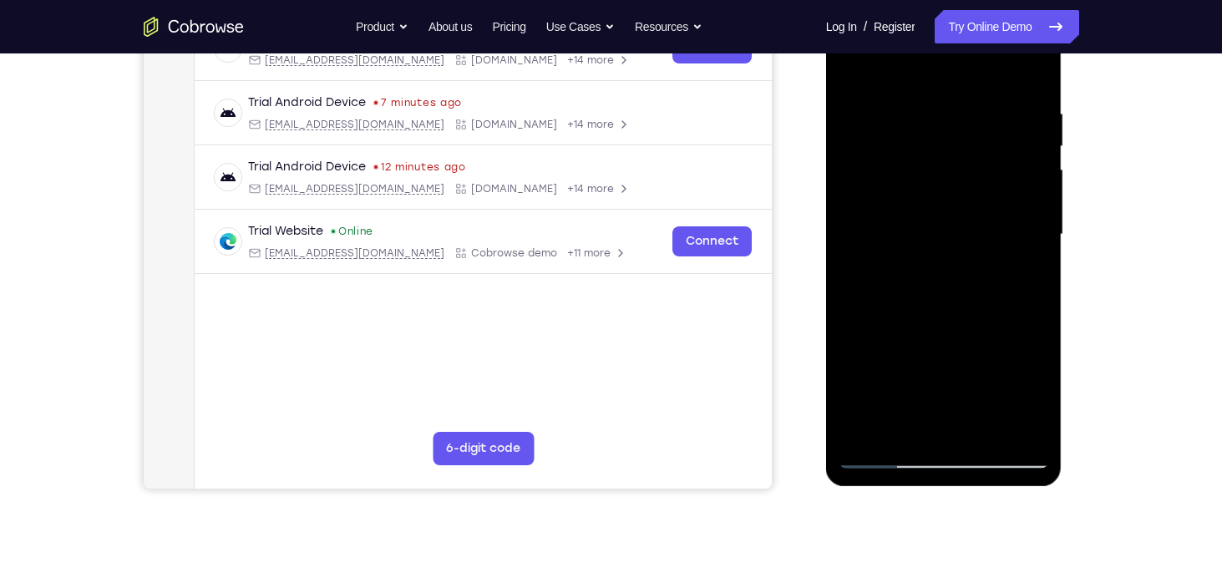
click at [1013, 163] on div at bounding box center [944, 235] width 211 height 468
drag, startPoint x: 954, startPoint y: 333, endPoint x: 962, endPoint y: 280, distance: 53.3
click at [962, 280] on div at bounding box center [944, 235] width 211 height 468
drag, startPoint x: 999, startPoint y: 195, endPoint x: 825, endPoint y: 211, distance: 174.6
click at [826, 211] on html "Online web based iOS Simulators and Android Emulators. Run iPhone, iPad, Mobile…" at bounding box center [945, 238] width 238 height 501
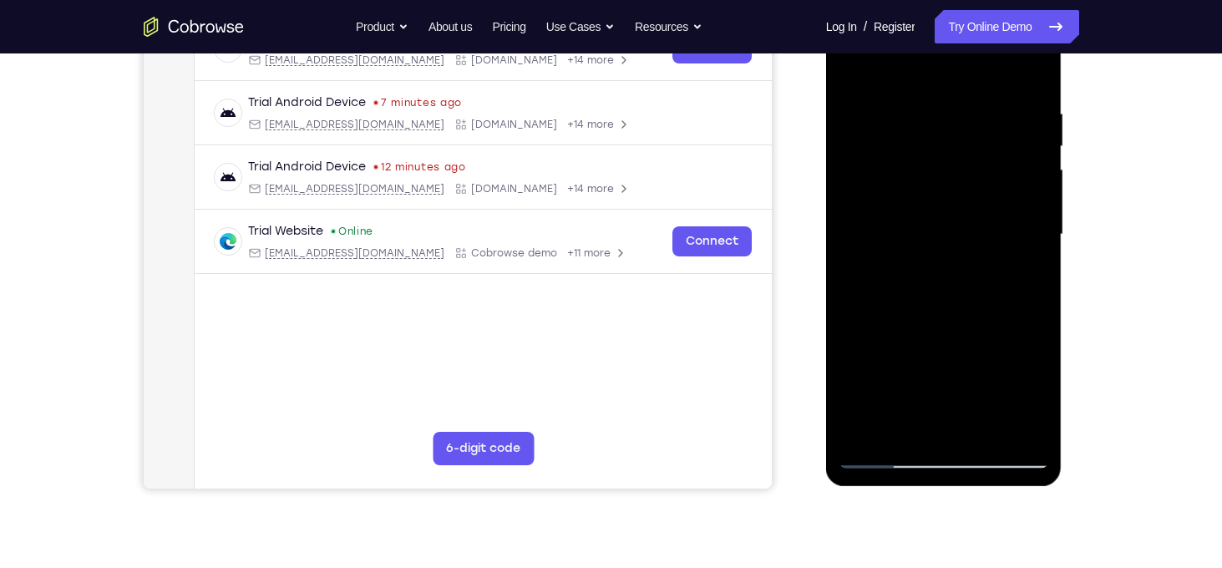
drag, startPoint x: 997, startPoint y: 206, endPoint x: 857, endPoint y: 166, distance: 144.9
click at [857, 166] on div at bounding box center [944, 235] width 211 height 468
drag, startPoint x: 932, startPoint y: 368, endPoint x: 976, endPoint y: 250, distance: 125.6
click at [976, 250] on div at bounding box center [944, 235] width 211 height 468
click at [866, 436] on div at bounding box center [944, 235] width 211 height 468
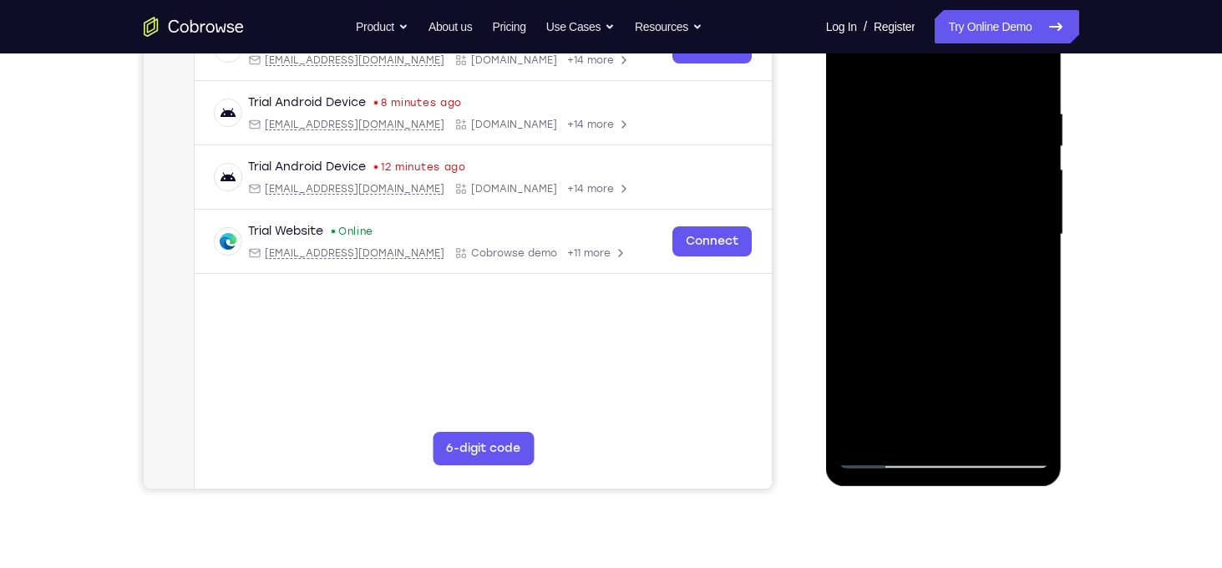
click at [911, 109] on div at bounding box center [944, 235] width 211 height 468
click at [1039, 154] on div at bounding box center [944, 235] width 211 height 468
click at [1030, 174] on div at bounding box center [944, 235] width 211 height 468
click at [1011, 426] on div at bounding box center [944, 235] width 211 height 468
click at [1023, 216] on div at bounding box center [944, 235] width 211 height 468
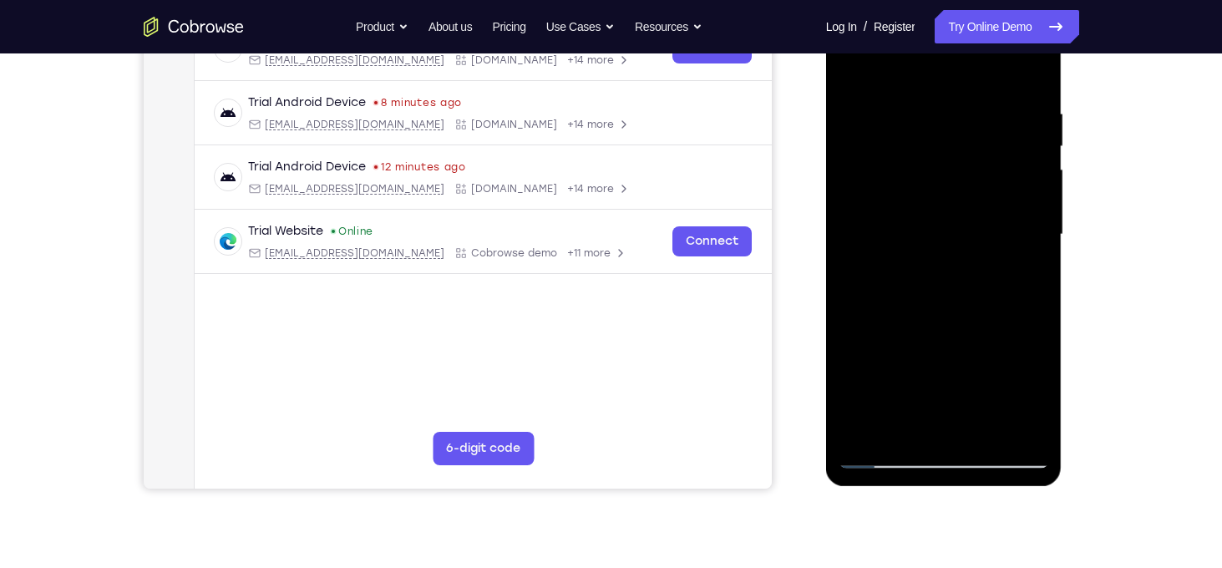
click at [1023, 216] on div at bounding box center [944, 235] width 211 height 468
click at [1023, 182] on div at bounding box center [944, 235] width 211 height 468
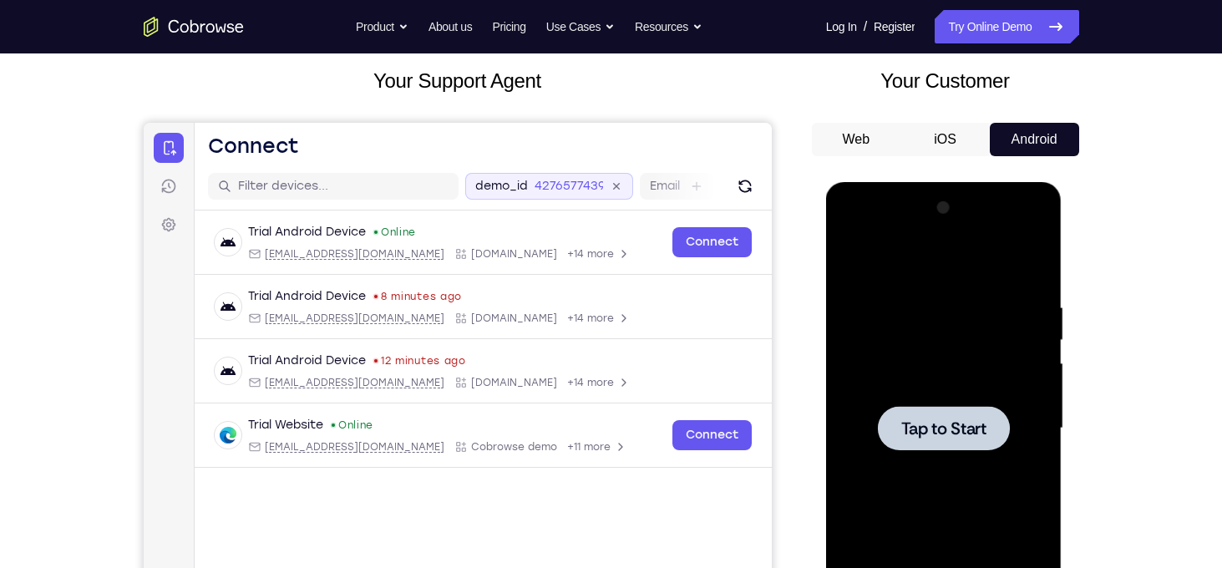
scroll to position [0, 0]
